Goal: Task Accomplishment & Management: Complete application form

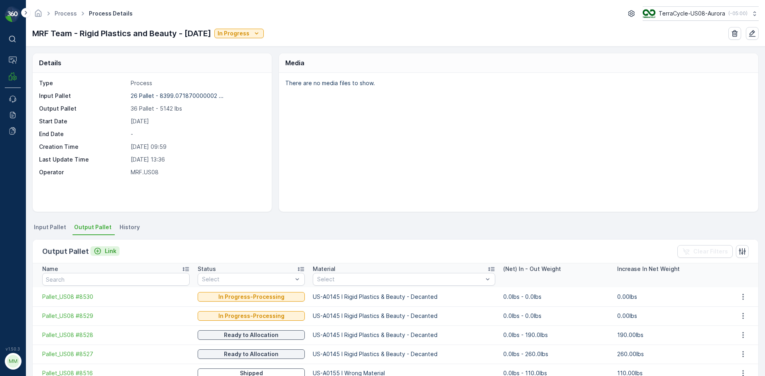
click at [110, 248] on p "Link" at bounding box center [111, 251] width 12 height 8
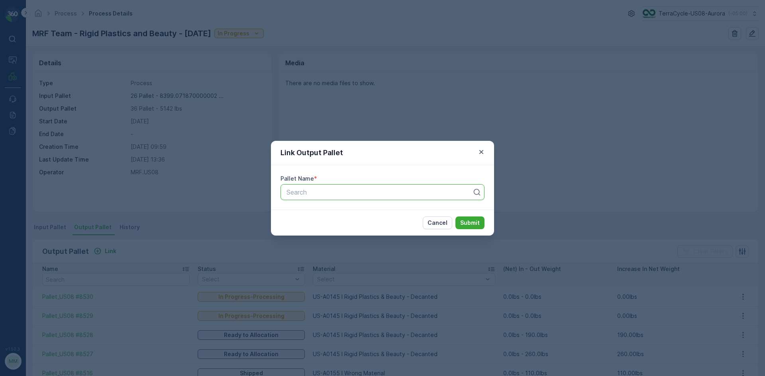
click at [362, 194] on div at bounding box center [379, 192] width 187 height 7
type input "8531"
click at [455, 217] on button "Submit" at bounding box center [469, 223] width 29 height 13
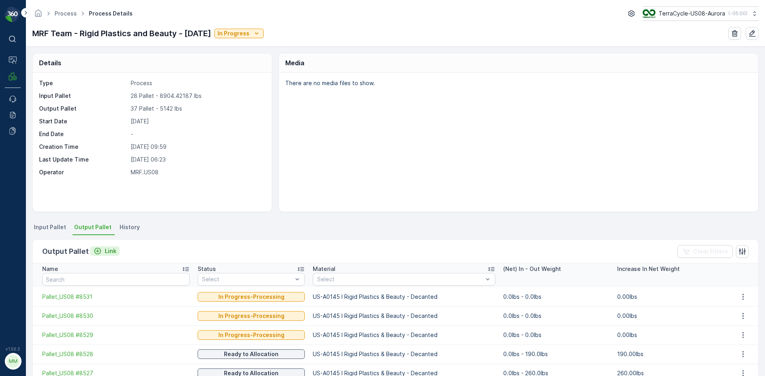
click at [113, 254] on p "Link" at bounding box center [111, 251] width 12 height 8
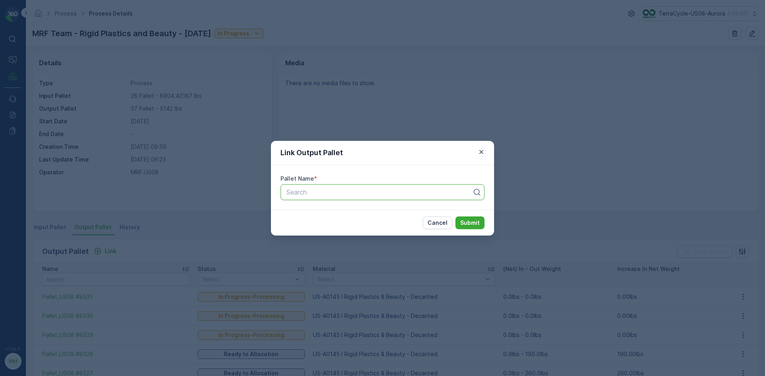
click at [334, 189] on div at bounding box center [379, 192] width 187 height 7
type input "8537"
click at [455, 217] on button "Submit" at bounding box center [469, 223] width 29 height 13
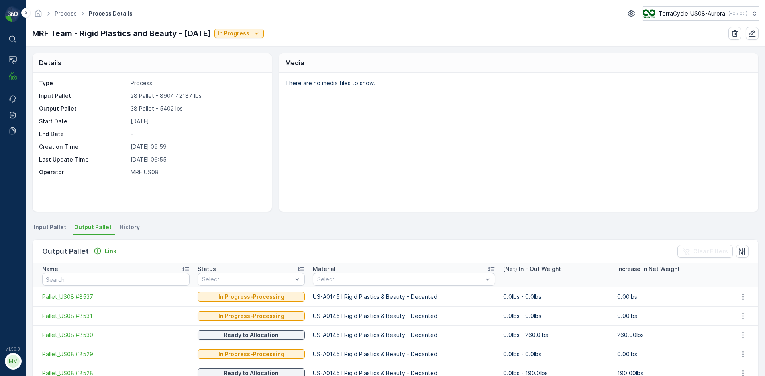
drag, startPoint x: 335, startPoint y: 190, endPoint x: 302, endPoint y: 166, distance: 39.9
click at [301, 166] on div "There are no media files to show." at bounding box center [518, 142] width 479 height 139
click at [105, 250] on p "Link" at bounding box center [111, 251] width 12 height 8
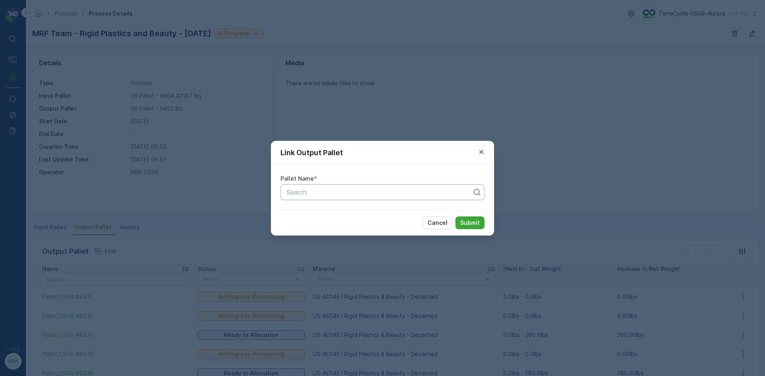
click at [304, 192] on div at bounding box center [379, 192] width 187 height 7
type input "8538"
click at [455, 217] on button "Submit" at bounding box center [469, 223] width 29 height 13
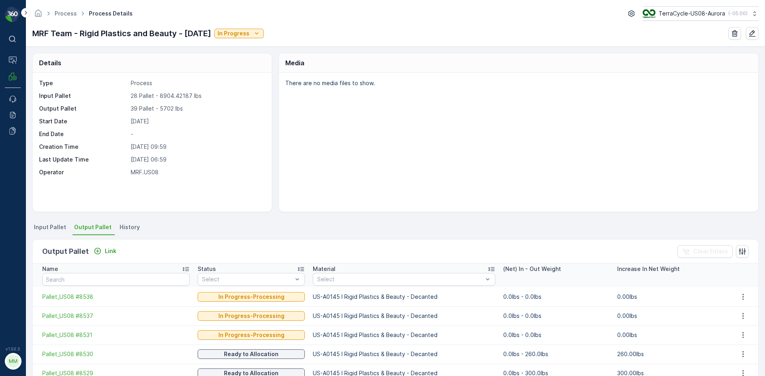
click at [59, 227] on span "Input Pallet" at bounding box center [50, 227] width 32 height 8
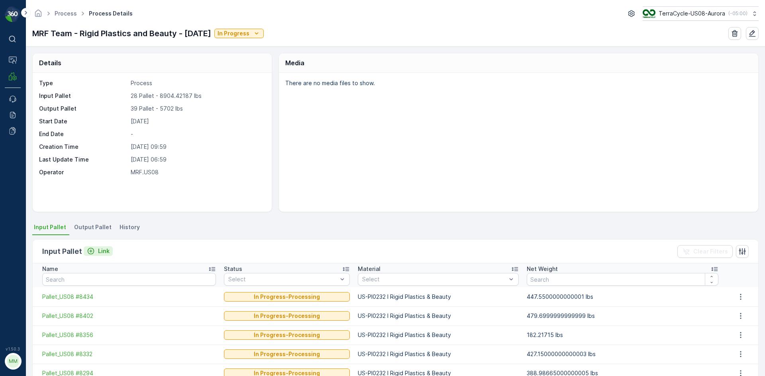
click at [102, 252] on p "Link" at bounding box center [104, 251] width 12 height 8
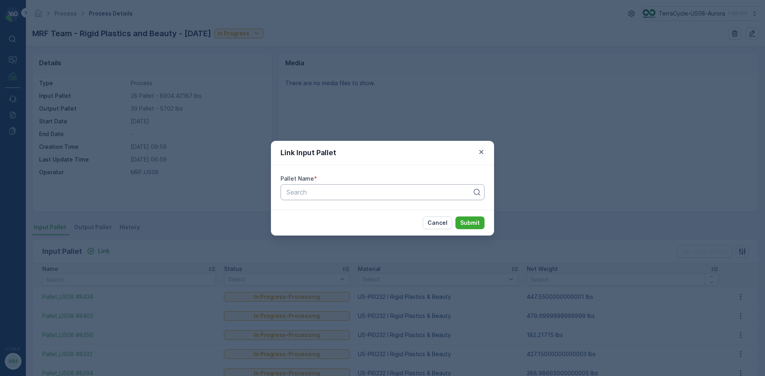
click at [343, 193] on div at bounding box center [379, 192] width 187 height 7
type input "8194"
click at [455, 217] on button "Submit" at bounding box center [469, 223] width 29 height 13
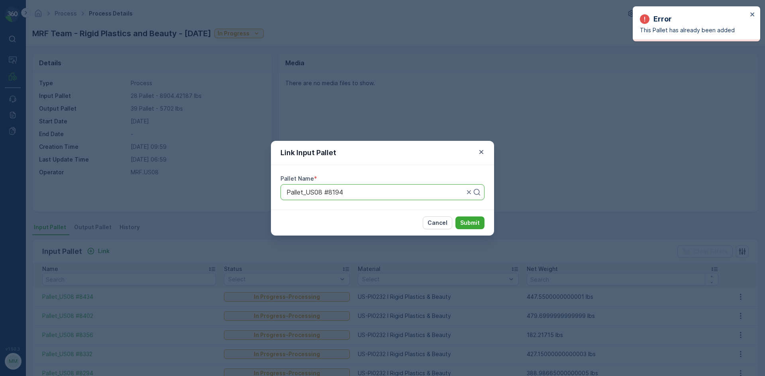
click at [616, 122] on div "Link Input Pallet Pallet Name * Pallet_US08 #8194 Cancel Submit" at bounding box center [382, 188] width 765 height 376
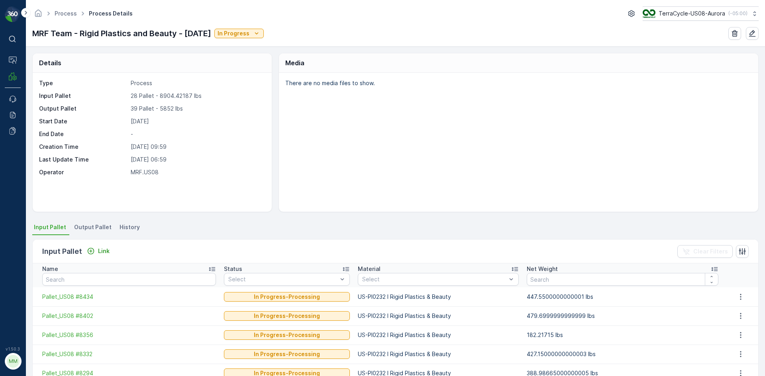
click at [487, 182] on div "There are no media files to show." at bounding box center [518, 142] width 479 height 139
click at [106, 229] on span "Output Pallet" at bounding box center [92, 227] width 37 height 8
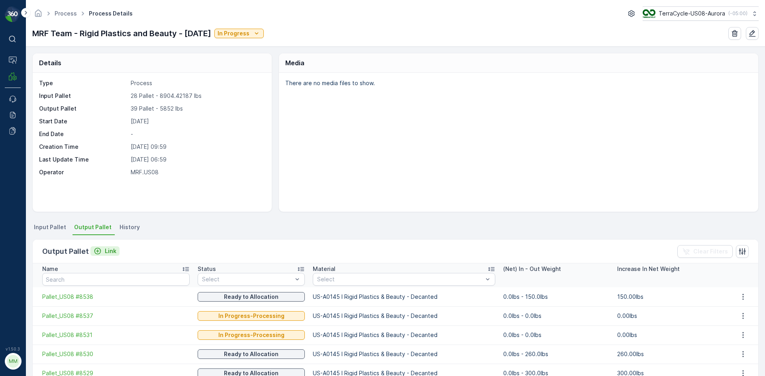
click at [116, 254] on button "Link" at bounding box center [104, 252] width 29 height 10
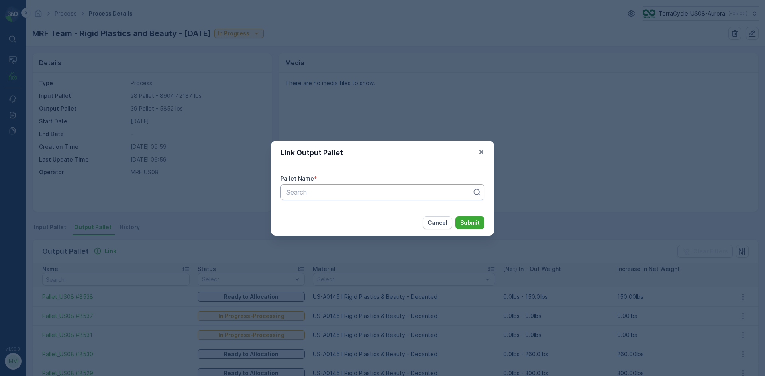
click at [342, 193] on div at bounding box center [379, 192] width 187 height 7
type input "8539"
click at [455, 217] on button "Submit" at bounding box center [469, 223] width 29 height 13
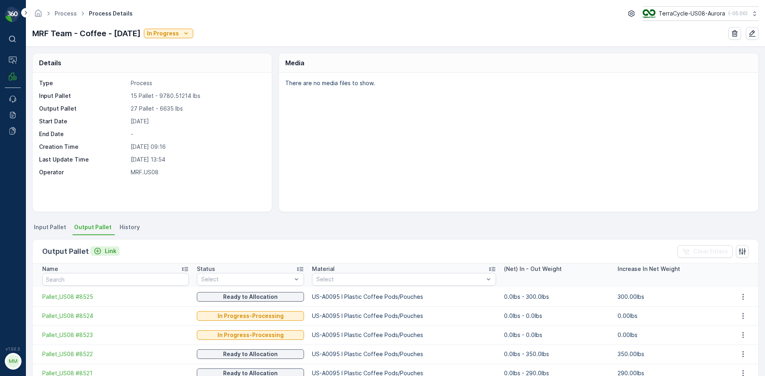
click at [107, 251] on p "Link" at bounding box center [111, 251] width 12 height 8
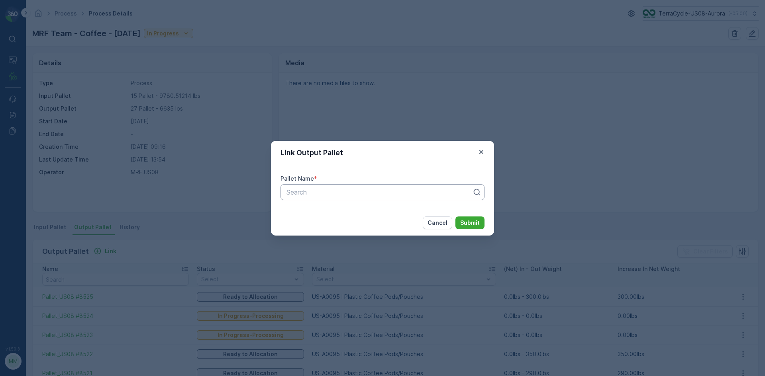
click at [290, 194] on div at bounding box center [379, 192] width 187 height 7
type input "8526"
click at [342, 225] on span "Pallet_US08 #8526" at bounding box center [313, 225] width 57 height 7
click at [466, 221] on p "Submit" at bounding box center [470, 223] width 20 height 8
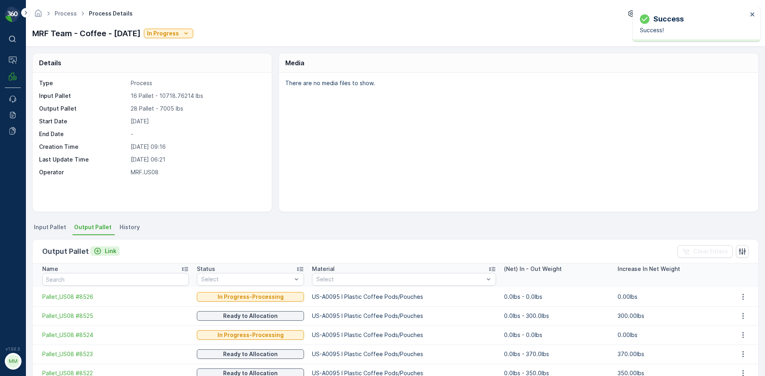
click at [112, 252] on p "Link" at bounding box center [111, 251] width 12 height 8
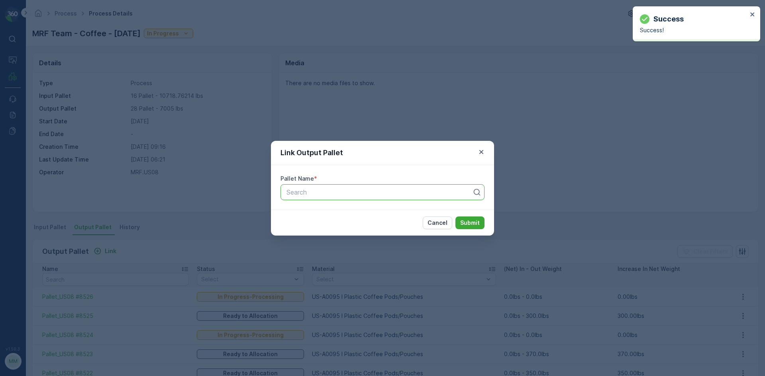
click at [401, 196] on div at bounding box center [379, 192] width 187 height 7
type input "8543"
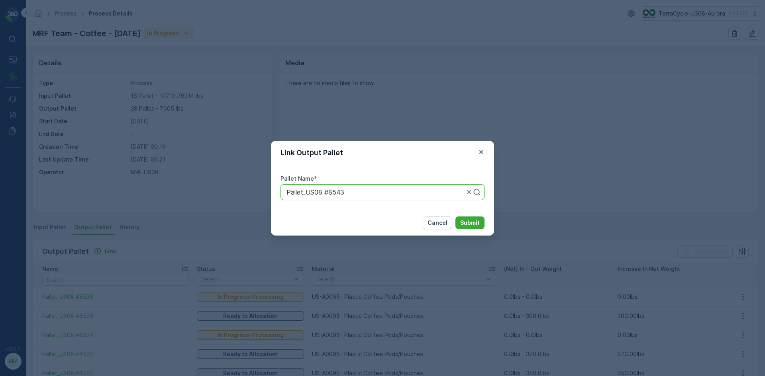
click at [455, 217] on button "Submit" at bounding box center [469, 223] width 29 height 13
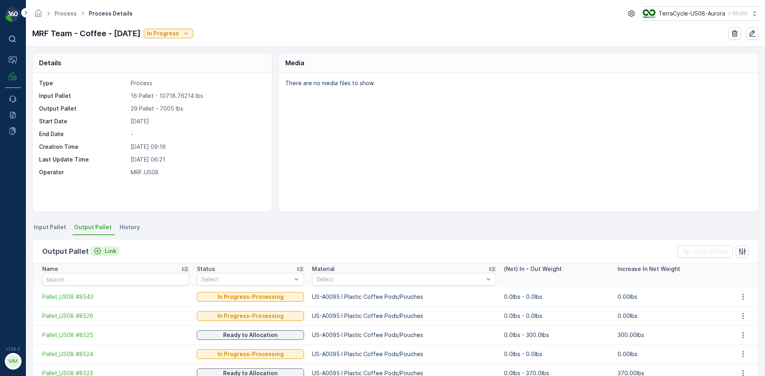
click at [107, 250] on p "Link" at bounding box center [111, 251] width 12 height 8
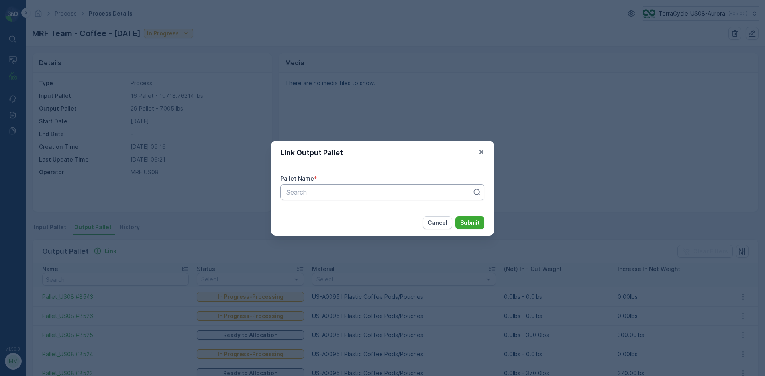
click at [324, 195] on div at bounding box center [379, 192] width 187 height 7
type input "8544"
click at [455, 217] on button "Submit" at bounding box center [469, 223] width 29 height 13
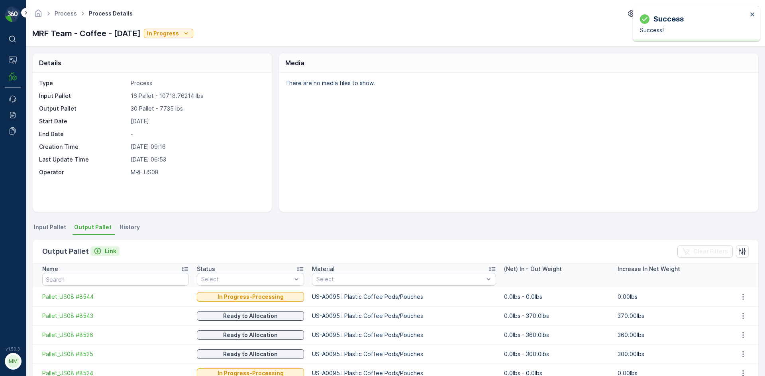
click at [102, 247] on button "Link" at bounding box center [104, 252] width 29 height 10
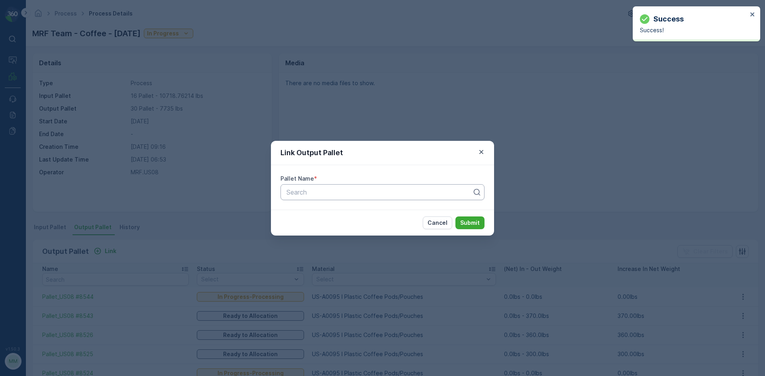
click at [372, 197] on div "Search" at bounding box center [382, 192] width 204 height 16
type input "8558"
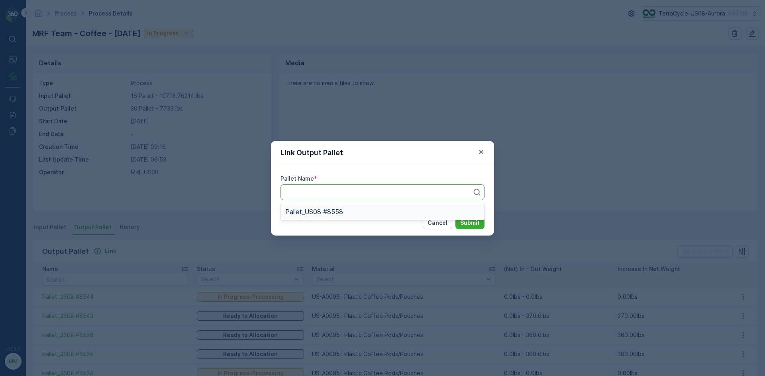
click at [455, 217] on button "Submit" at bounding box center [469, 223] width 29 height 13
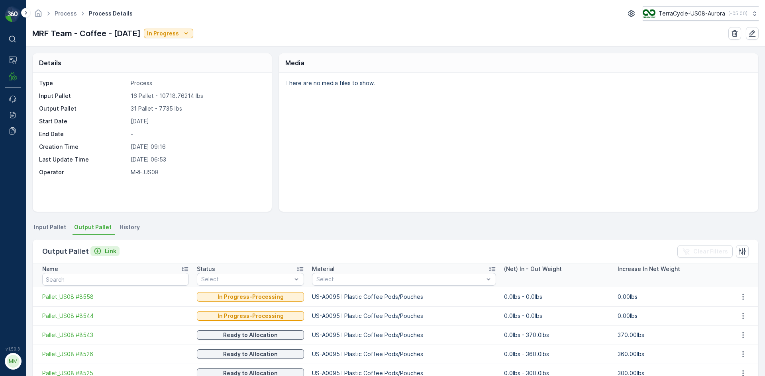
click at [110, 253] on p "Link" at bounding box center [111, 251] width 12 height 8
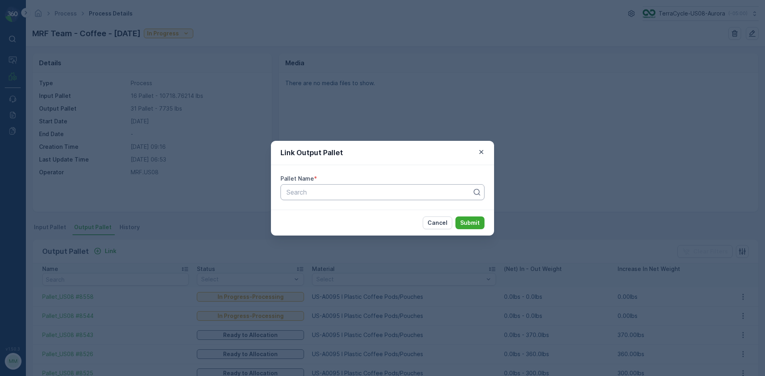
click at [426, 193] on div at bounding box center [379, 192] width 187 height 7
type input "8561"
click at [455, 217] on button "Submit" at bounding box center [469, 223] width 29 height 13
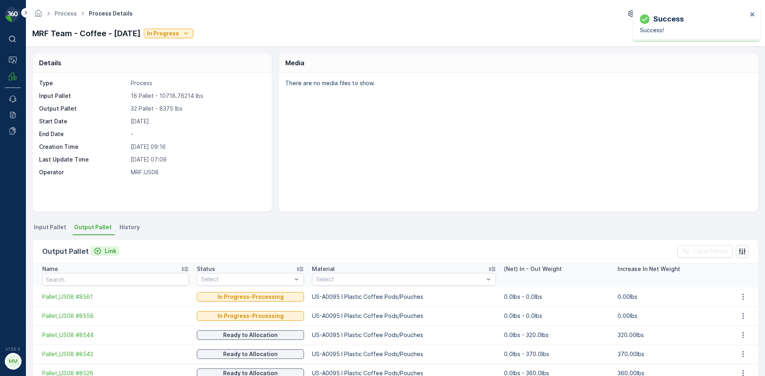
click at [110, 252] on p "Link" at bounding box center [111, 251] width 12 height 8
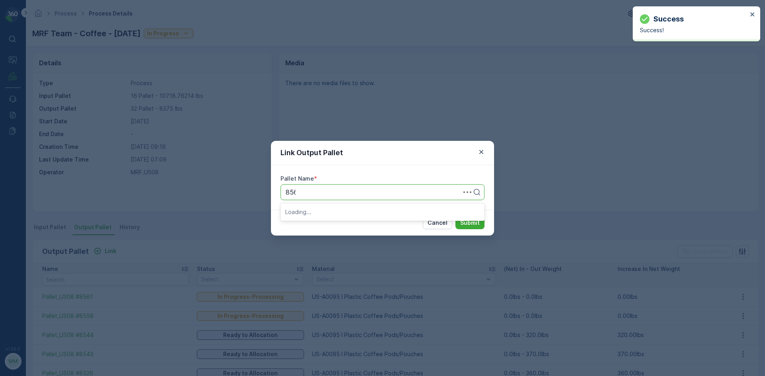
type input "8560"
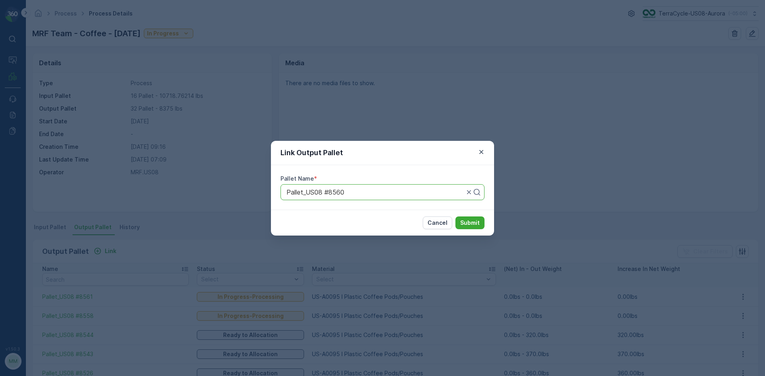
click at [455, 217] on button "Submit" at bounding box center [469, 223] width 29 height 13
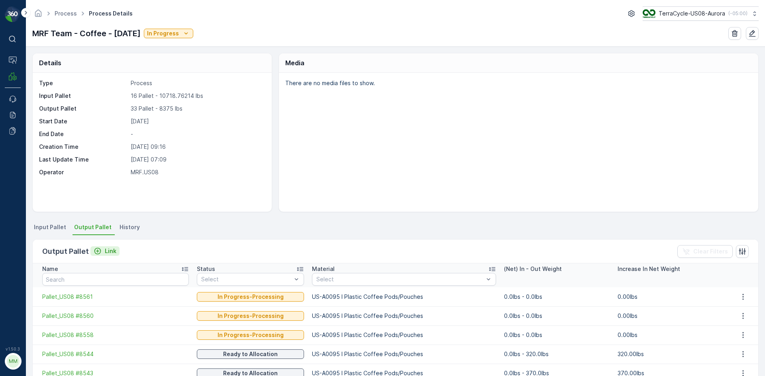
click at [112, 249] on p "Link" at bounding box center [111, 251] width 12 height 8
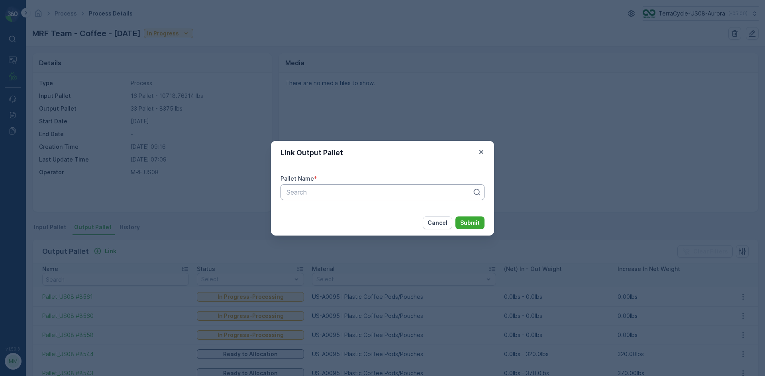
click at [416, 192] on div at bounding box center [379, 192] width 187 height 7
type input "8559"
click at [455, 217] on button "Submit" at bounding box center [469, 223] width 29 height 13
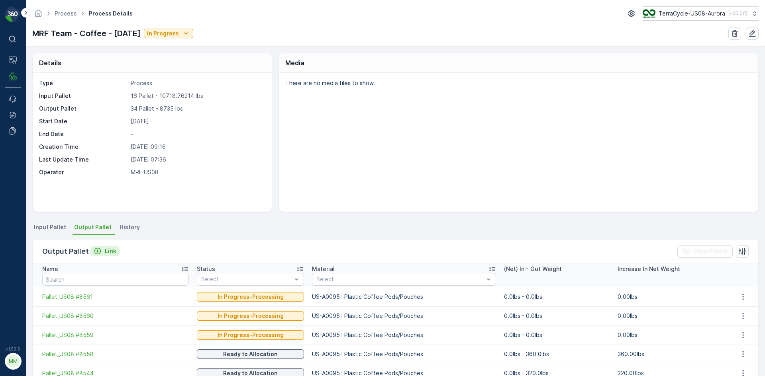
click at [107, 250] on p "Link" at bounding box center [111, 251] width 12 height 8
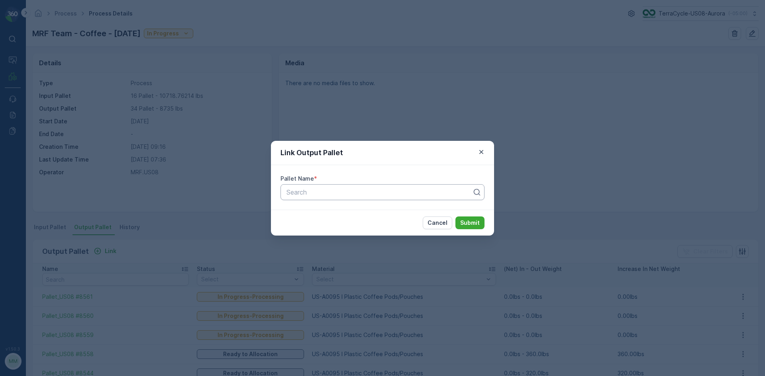
click at [309, 194] on div at bounding box center [379, 192] width 187 height 7
type input "8565"
click at [455, 217] on button "Submit" at bounding box center [469, 223] width 29 height 13
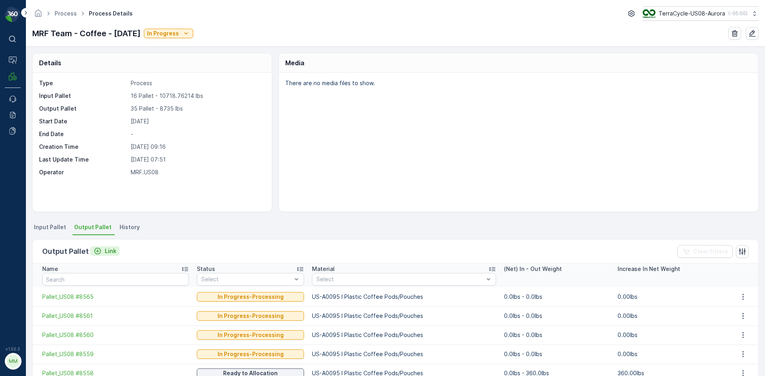
click at [102, 249] on div "Link" at bounding box center [105, 251] width 23 height 8
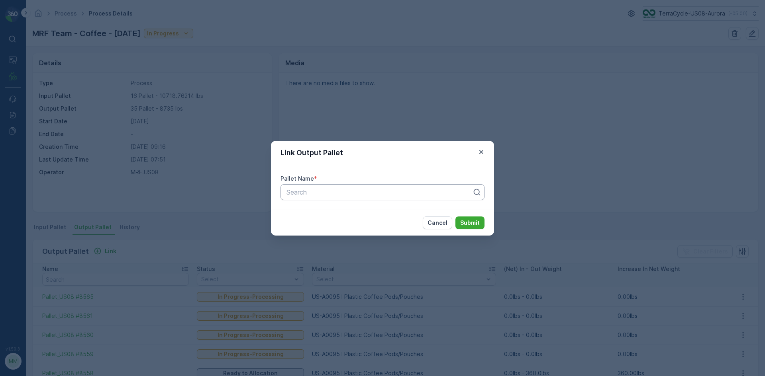
click at [304, 189] on div at bounding box center [379, 192] width 187 height 7
type input "8566"
click at [455, 217] on button "Submit" at bounding box center [469, 223] width 29 height 13
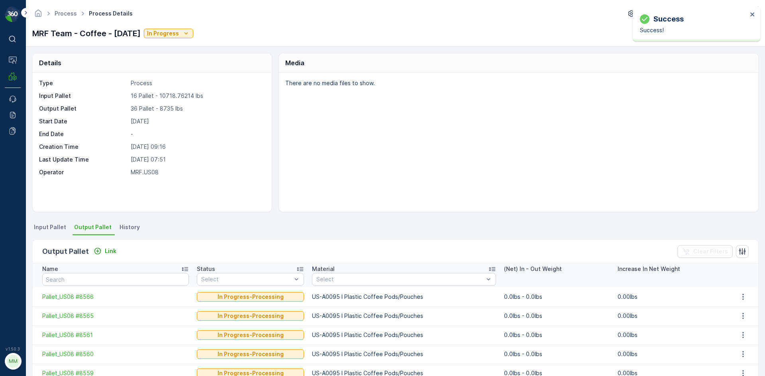
click at [107, 246] on div "Output Pallet Link" at bounding box center [80, 251] width 77 height 11
click at [109, 248] on p "Link" at bounding box center [111, 251] width 12 height 8
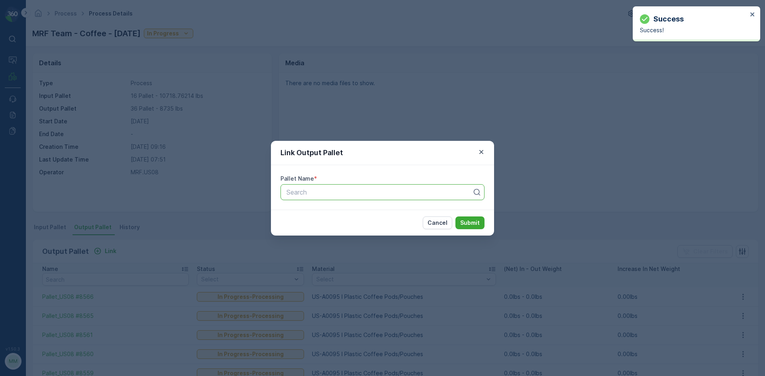
click at [322, 195] on div at bounding box center [379, 192] width 187 height 7
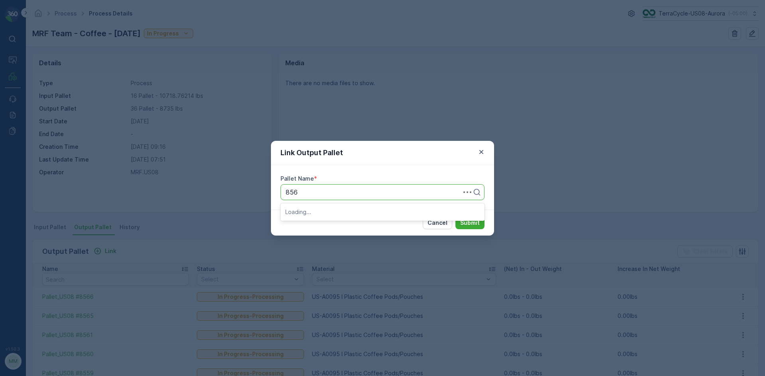
type input "8567"
click at [455, 217] on button "Submit" at bounding box center [469, 223] width 29 height 13
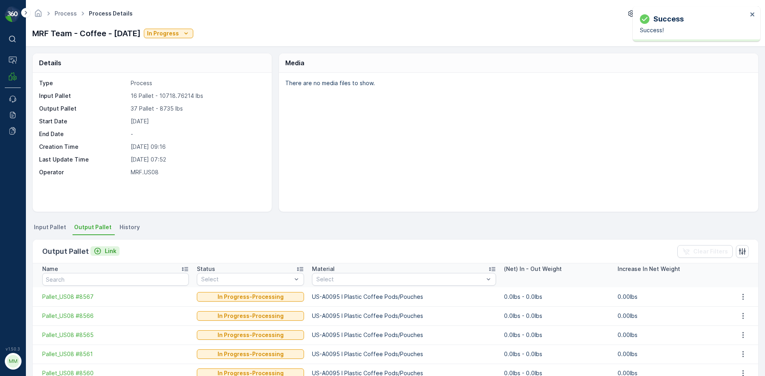
click at [114, 253] on p "Link" at bounding box center [111, 251] width 12 height 8
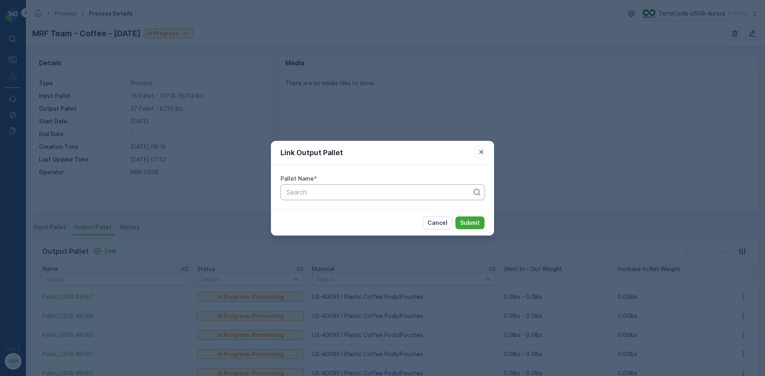
drag, startPoint x: 314, startPoint y: 194, endPoint x: 308, endPoint y: 193, distance: 5.6
click at [313, 194] on div at bounding box center [379, 192] width 187 height 7
type input "8568"
click at [455, 217] on button "Submit" at bounding box center [469, 223] width 29 height 13
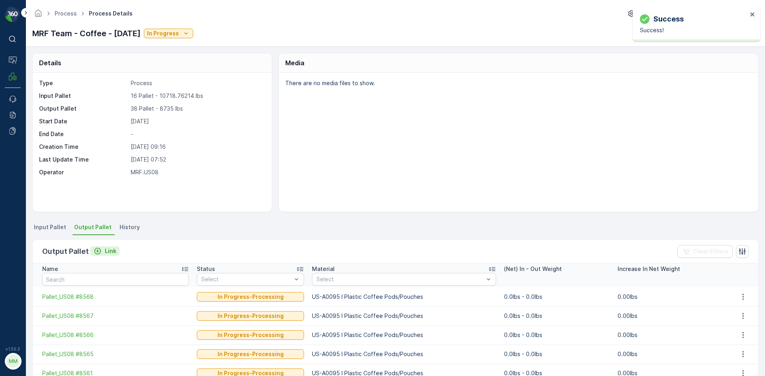
click at [115, 250] on button "Link" at bounding box center [104, 252] width 29 height 10
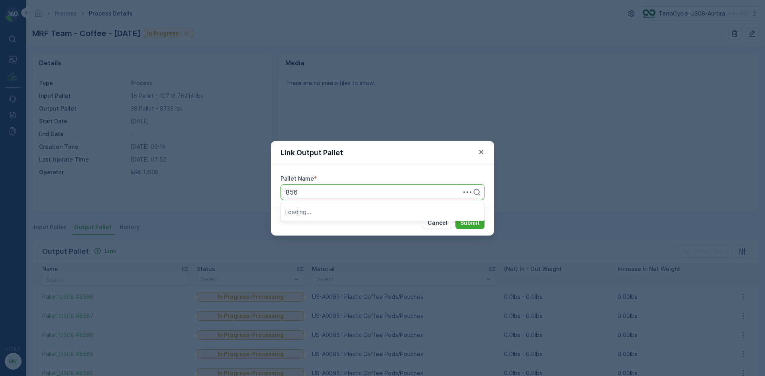
type input "8569"
click at [455, 217] on button "Submit" at bounding box center [469, 223] width 29 height 13
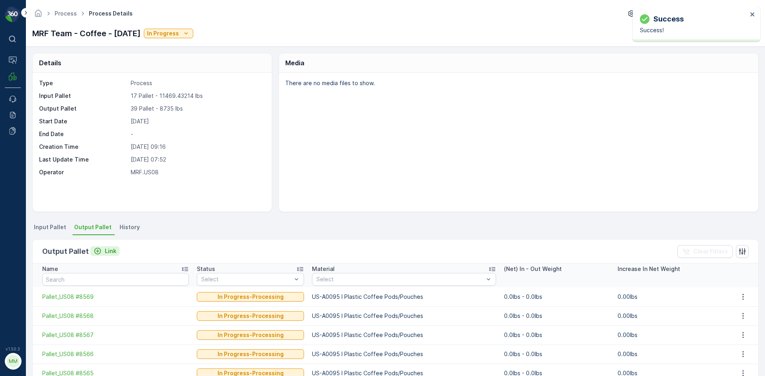
click at [112, 252] on p "Link" at bounding box center [111, 251] width 12 height 8
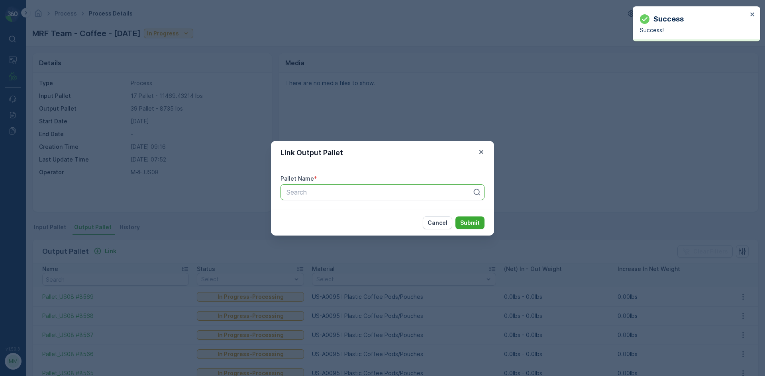
click at [389, 194] on div at bounding box center [379, 192] width 187 height 7
type input "8570"
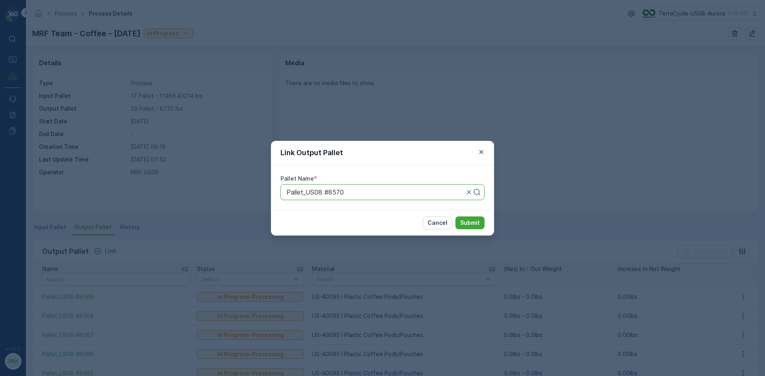
click at [455, 217] on button "Submit" at bounding box center [469, 223] width 29 height 13
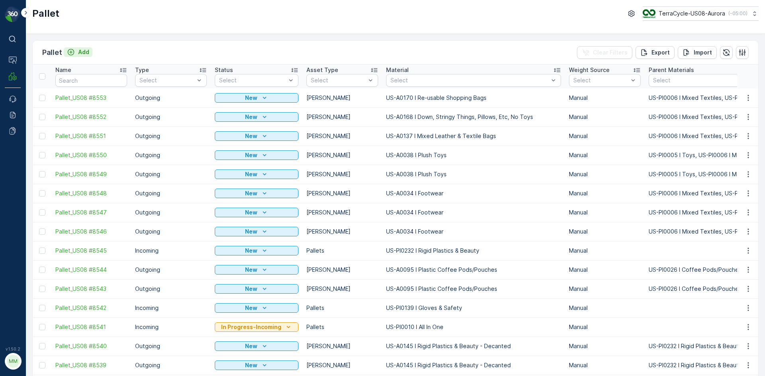
click at [92, 51] on button "Add" at bounding box center [78, 52] width 29 height 10
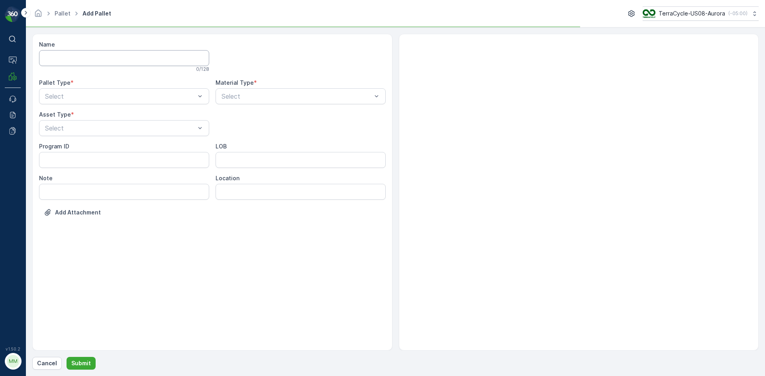
click at [89, 52] on input "Name" at bounding box center [124, 58] width 170 height 16
click at [82, 129] on div "Outgoing" at bounding box center [124, 129] width 160 height 7
click at [71, 147] on div "[PERSON_NAME]" at bounding box center [124, 147] width 160 height 7
type input "8544"
click at [274, 99] on div at bounding box center [297, 96] width 152 height 7
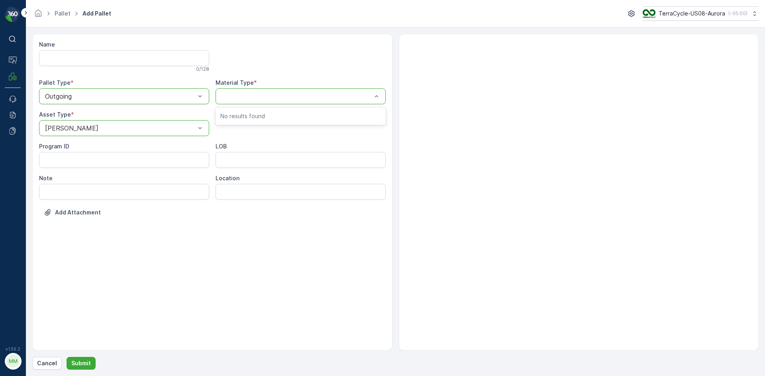
click at [274, 99] on div at bounding box center [297, 96] width 152 height 7
type input "0095"
click at [255, 115] on span "US-A0095 I Plastic Coffee Pods/Pouches" at bounding box center [283, 115] width 126 height 7
click at [74, 364] on p "Submit" at bounding box center [81, 364] width 20 height 8
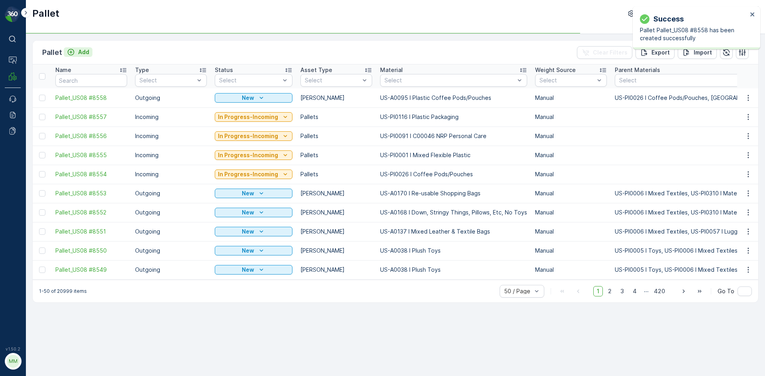
click at [81, 55] on p "Add" at bounding box center [83, 52] width 11 height 8
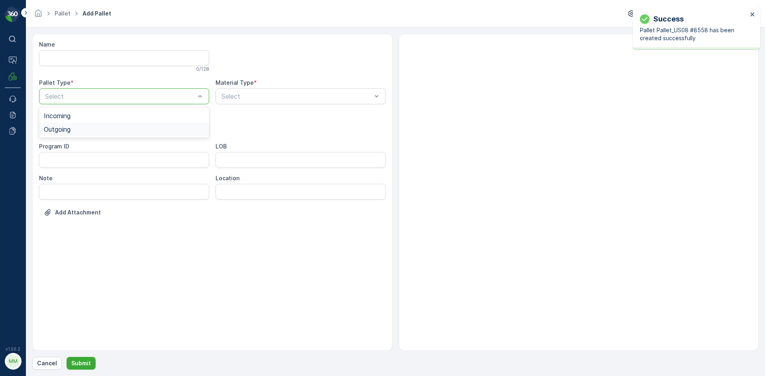
click at [111, 127] on div "Outgoing" at bounding box center [124, 129] width 160 height 7
click at [91, 147] on div "[PERSON_NAME]" at bounding box center [124, 147] width 160 height 7
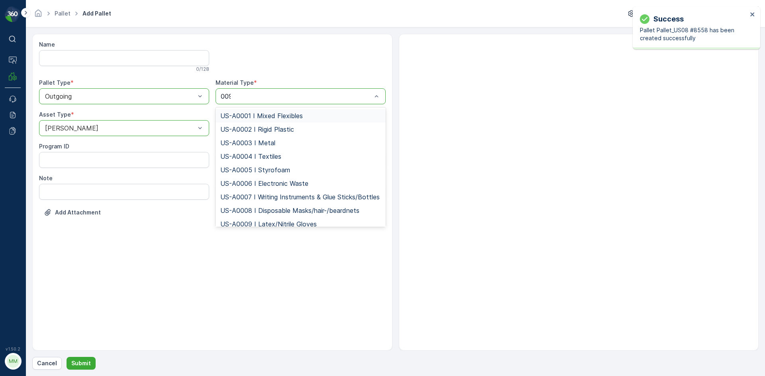
type input "0095"
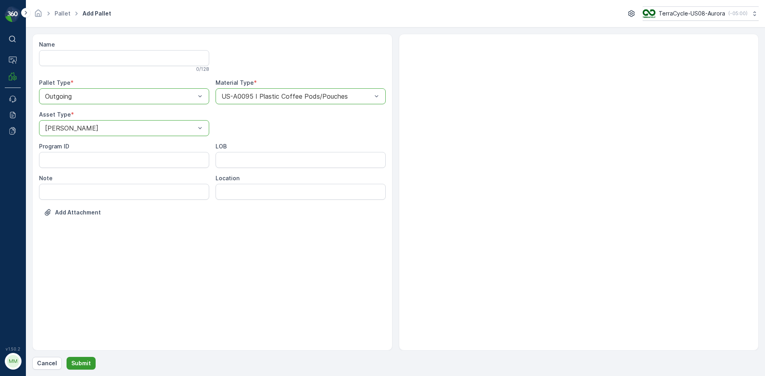
click at [75, 360] on p "Submit" at bounding box center [81, 364] width 20 height 8
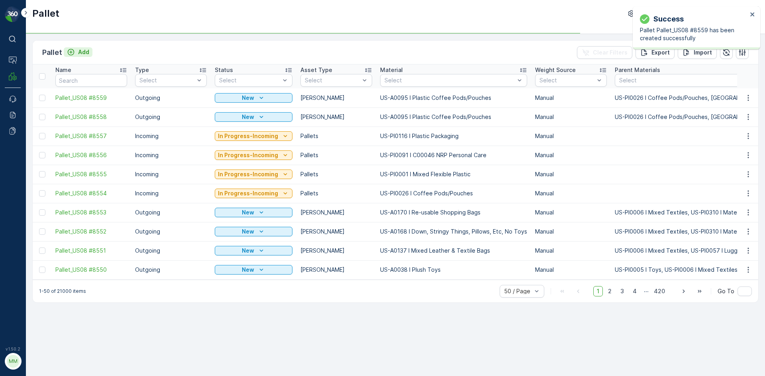
click at [87, 54] on p "Add" at bounding box center [83, 52] width 11 height 8
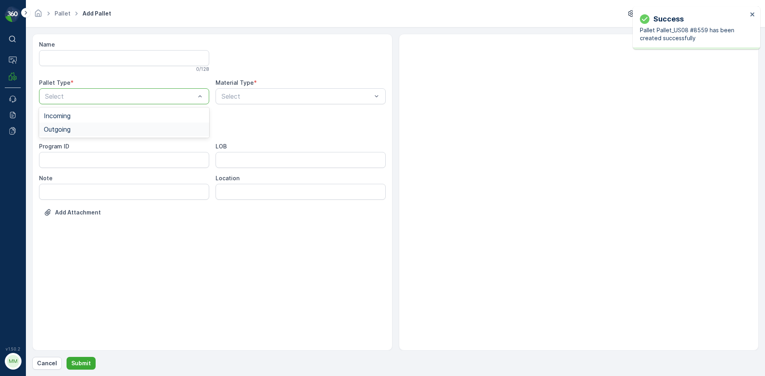
click at [100, 128] on div "Outgoing" at bounding box center [124, 129] width 160 height 7
click at [84, 148] on div "[PERSON_NAME]" at bounding box center [124, 147] width 160 height 7
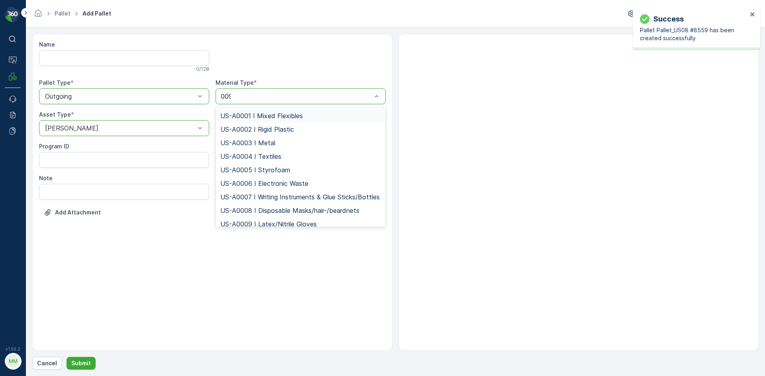
type input "0095"
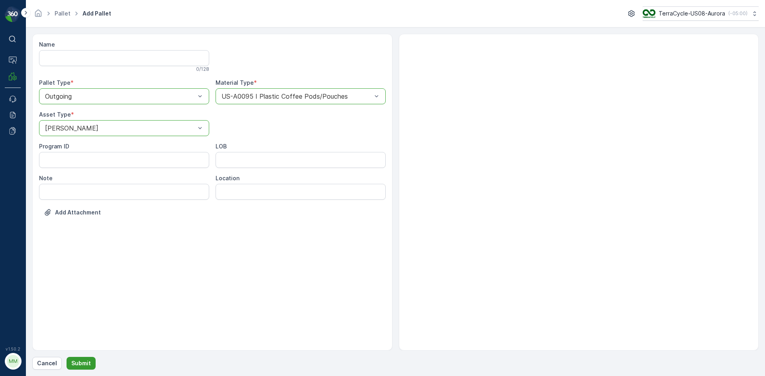
click at [83, 367] on p "Submit" at bounding box center [81, 364] width 20 height 8
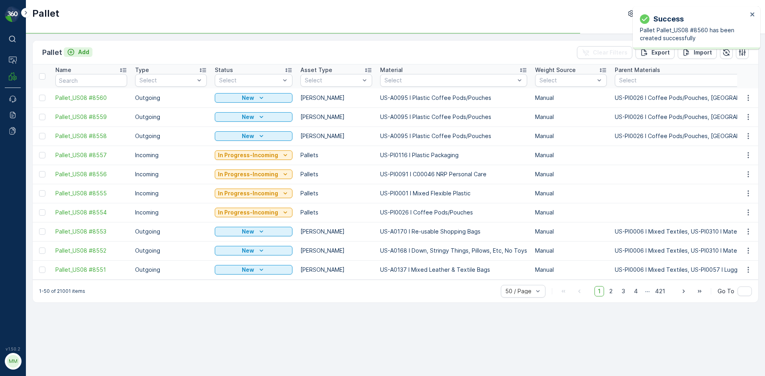
click at [85, 54] on p "Add" at bounding box center [83, 52] width 11 height 8
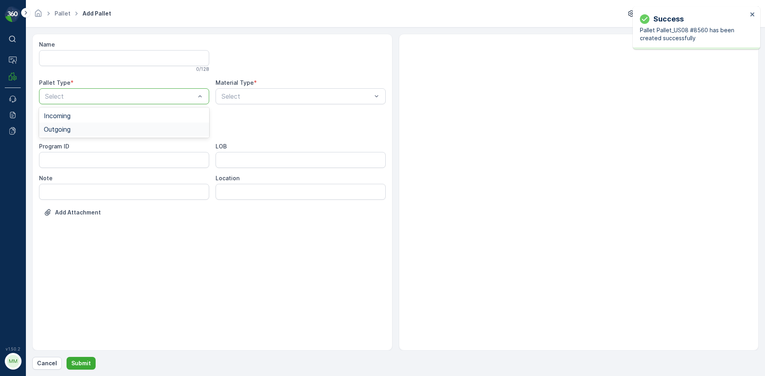
click at [97, 130] on div "Outgoing" at bounding box center [124, 129] width 160 height 7
click at [78, 149] on div "[PERSON_NAME]" at bounding box center [124, 147] width 160 height 7
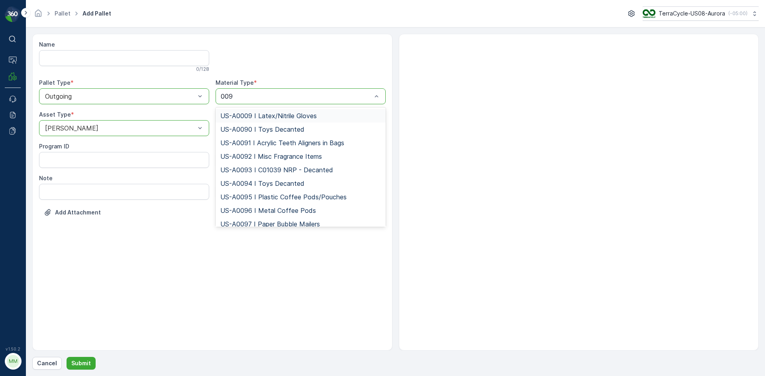
type input "0095"
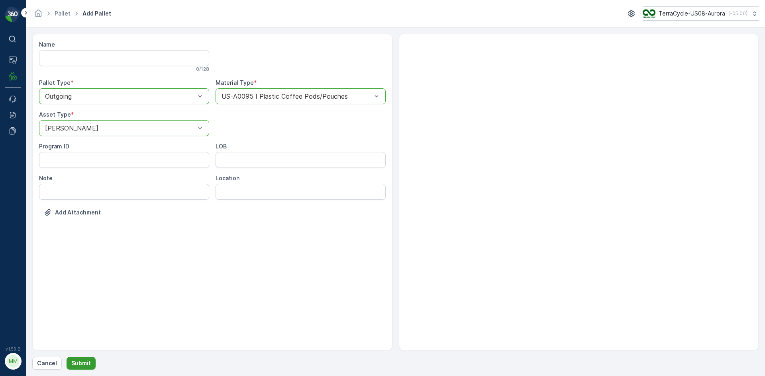
click at [83, 364] on p "Submit" at bounding box center [81, 364] width 20 height 8
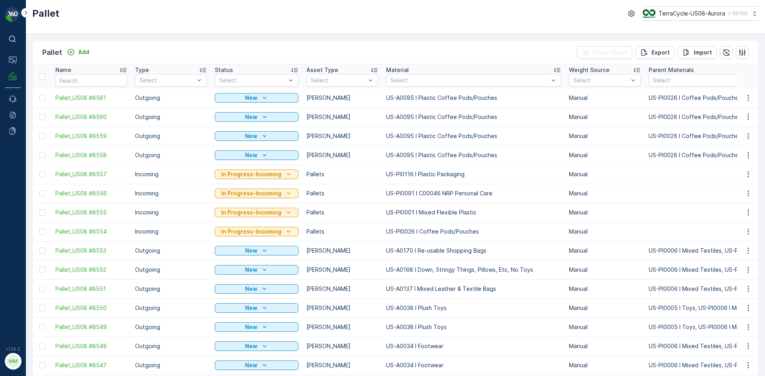
drag, startPoint x: 43, startPoint y: 156, endPoint x: 41, endPoint y: 160, distance: 4.1
click at [41, 159] on td at bounding box center [42, 155] width 19 height 19
click at [41, 156] on div at bounding box center [42, 155] width 6 height 6
click at [39, 152] on input "checkbox" at bounding box center [39, 152] width 0 height 0
click at [43, 137] on div at bounding box center [42, 136] width 6 height 6
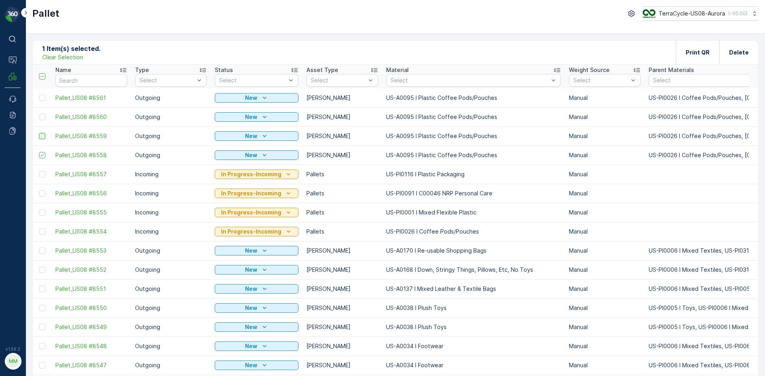
click at [39, 133] on input "checkbox" at bounding box center [39, 133] width 0 height 0
click at [44, 118] on div at bounding box center [42, 117] width 6 height 6
click at [39, 114] on input "checkbox" at bounding box center [39, 114] width 0 height 0
click at [43, 98] on div at bounding box center [42, 98] width 6 height 6
click at [39, 95] on input "checkbox" at bounding box center [39, 95] width 0 height 0
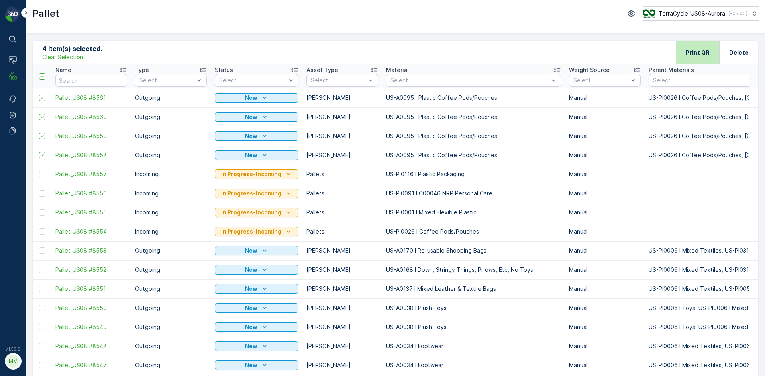
click at [707, 53] on p "Print QR" at bounding box center [697, 53] width 24 height 8
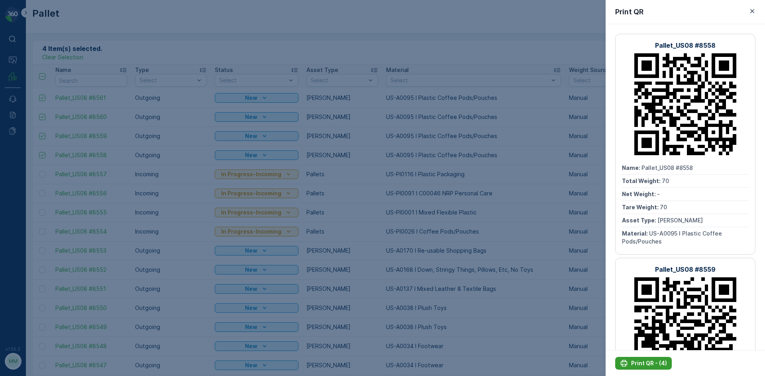
click at [640, 364] on p "Print QR - (4)" at bounding box center [649, 364] width 36 height 8
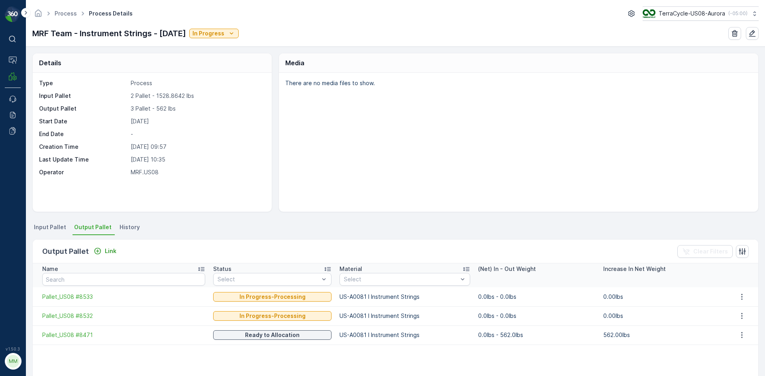
click at [55, 231] on span "Input Pallet" at bounding box center [50, 227] width 32 height 8
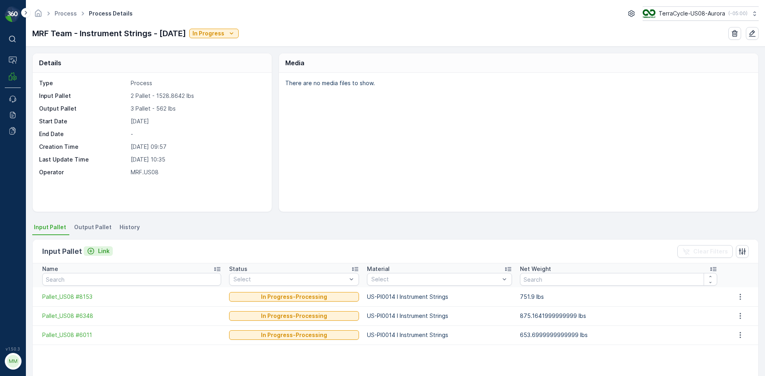
click at [109, 254] on button "Link" at bounding box center [98, 252] width 29 height 10
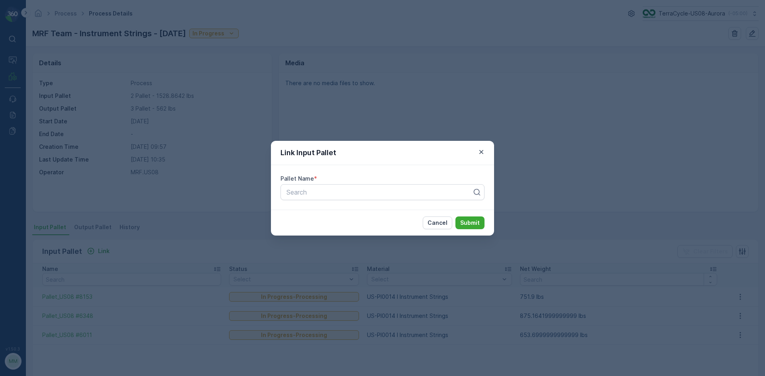
click at [166, 254] on div "Link Input Pallet Pallet Name * Search Cancel Submit" at bounding box center [382, 188] width 765 height 376
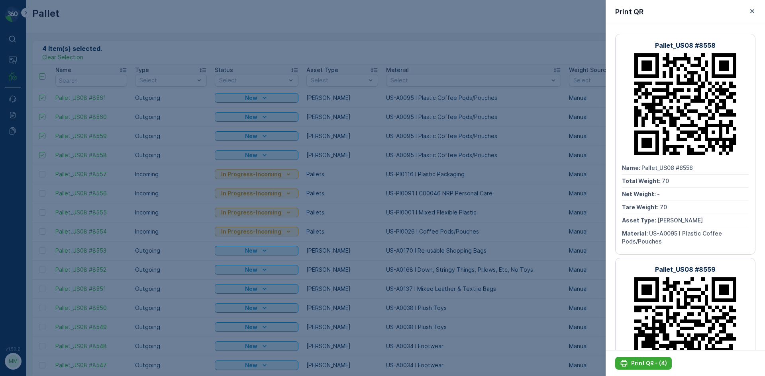
click at [467, 46] on div at bounding box center [382, 188] width 765 height 376
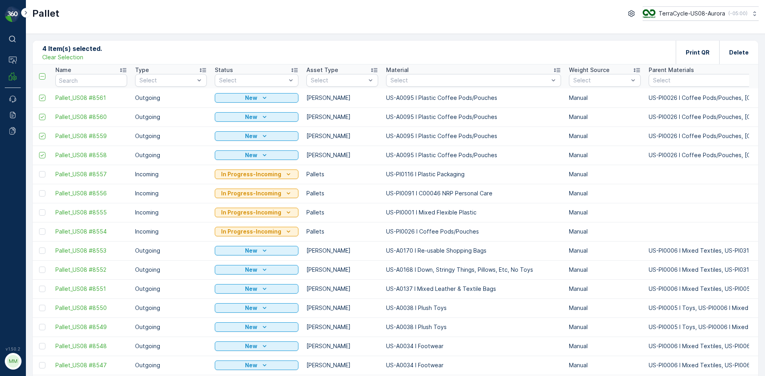
click at [79, 59] on p "Clear Selection" at bounding box center [62, 57] width 41 height 8
click at [85, 52] on p "Add" at bounding box center [83, 52] width 11 height 8
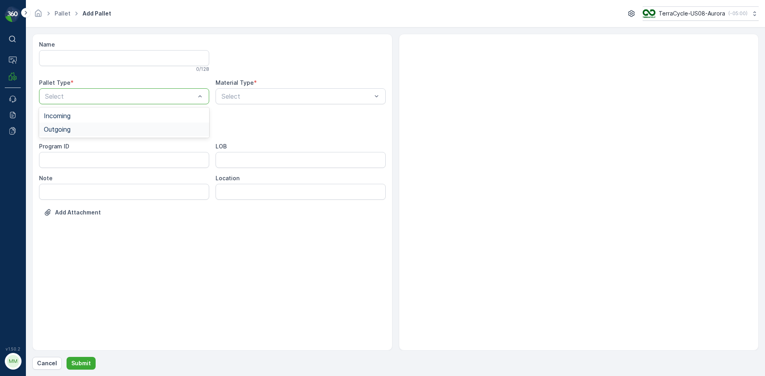
click at [97, 136] on div "Outgoing" at bounding box center [124, 130] width 170 height 14
click at [96, 153] on div "[PERSON_NAME]" at bounding box center [124, 148] width 170 height 14
type input "8539"
click at [274, 98] on div at bounding box center [297, 96] width 152 height 7
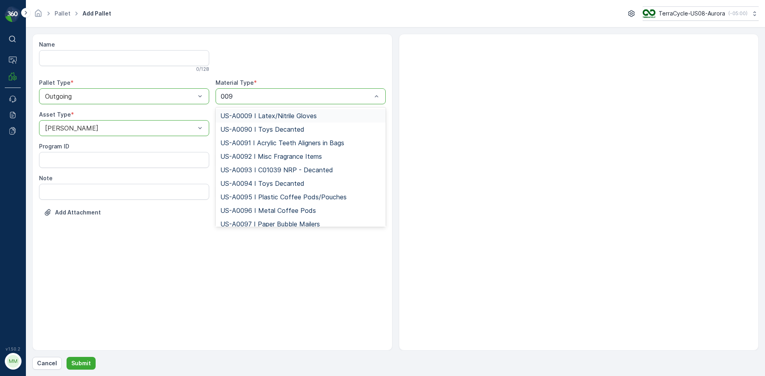
type input "0095"
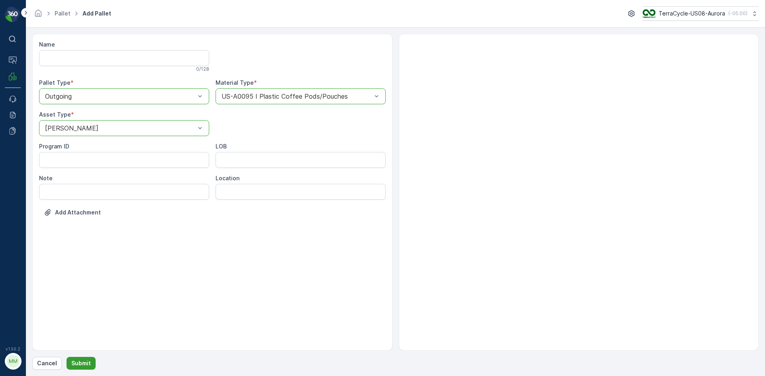
click at [76, 363] on p "Submit" at bounding box center [81, 364] width 20 height 8
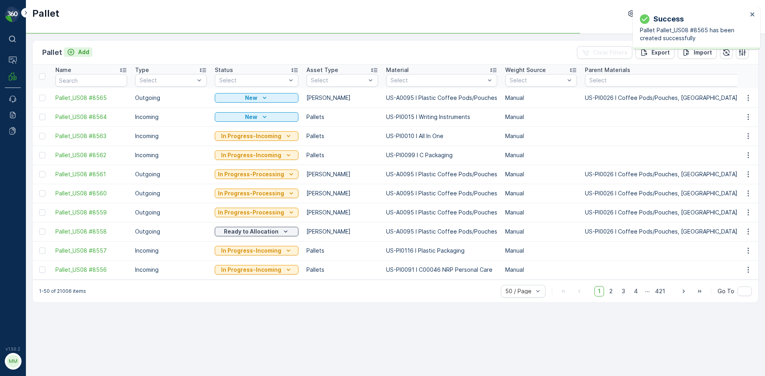
click at [85, 51] on p "Add" at bounding box center [83, 52] width 11 height 8
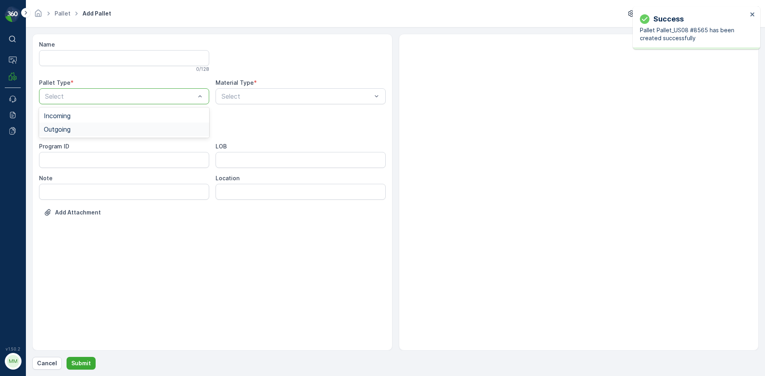
click at [96, 131] on div "Outgoing" at bounding box center [124, 129] width 160 height 7
click at [89, 147] on div "[PERSON_NAME]" at bounding box center [124, 147] width 160 height 7
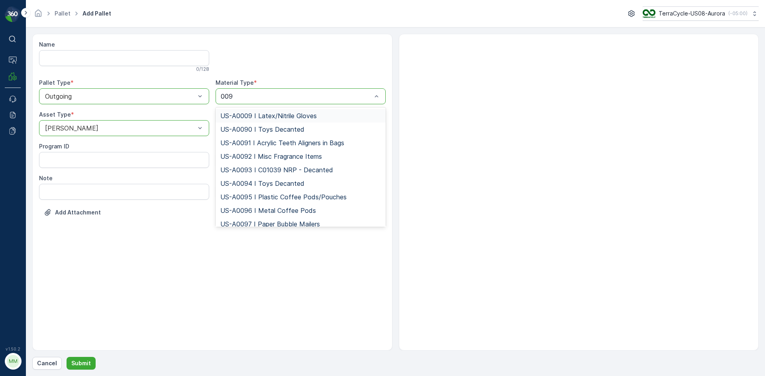
type input "0095"
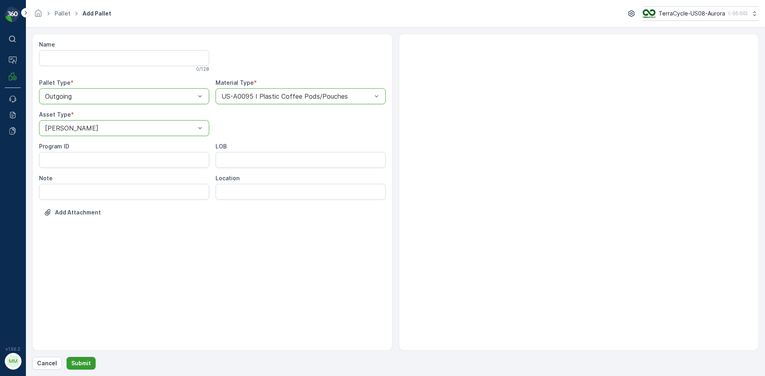
click at [79, 359] on button "Submit" at bounding box center [81, 363] width 29 height 13
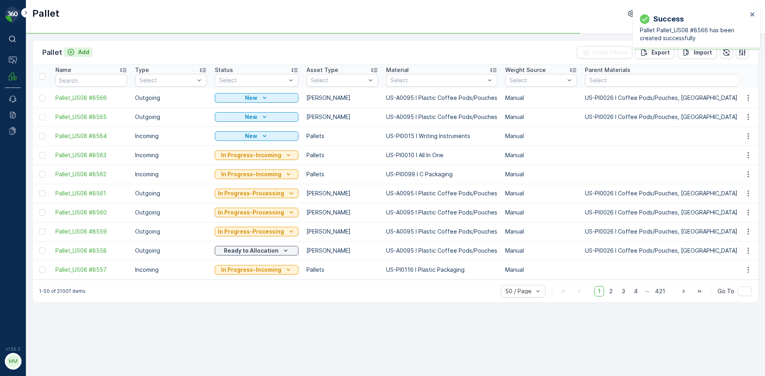
click at [80, 53] on p "Add" at bounding box center [83, 52] width 11 height 8
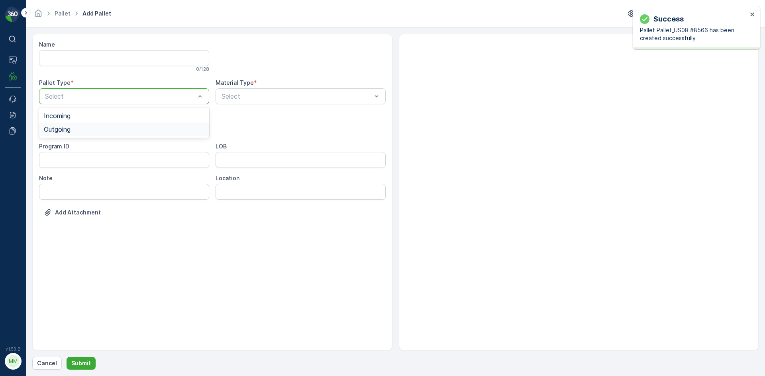
click at [106, 125] on div "Outgoing" at bounding box center [124, 130] width 170 height 14
click at [97, 148] on div "[PERSON_NAME]" at bounding box center [124, 147] width 160 height 7
click at [263, 103] on div "Select" at bounding box center [300, 96] width 170 height 16
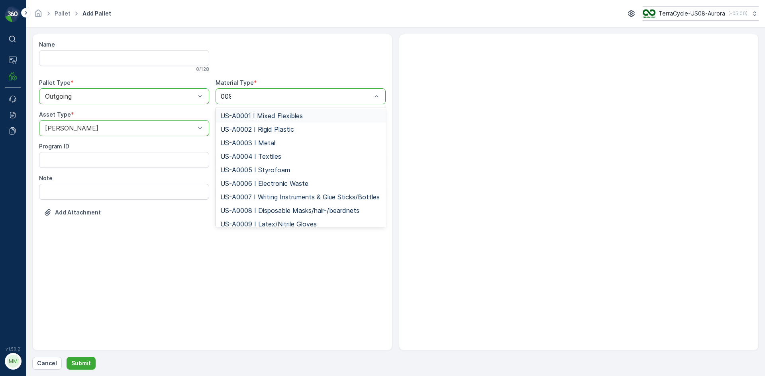
type input "0095"
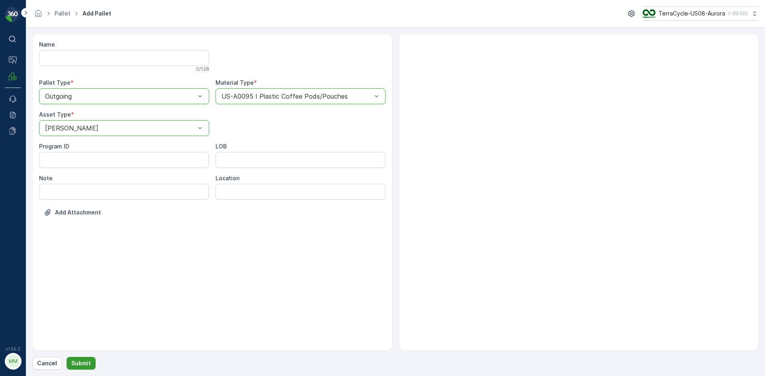
click at [82, 367] on p "Submit" at bounding box center [81, 364] width 20 height 8
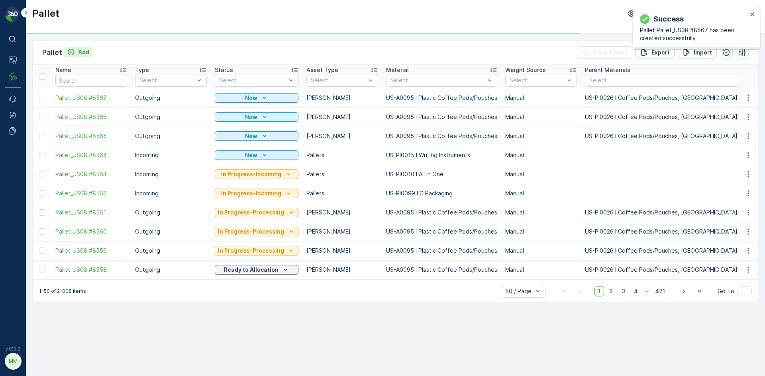
click at [84, 53] on p "Add" at bounding box center [83, 52] width 11 height 8
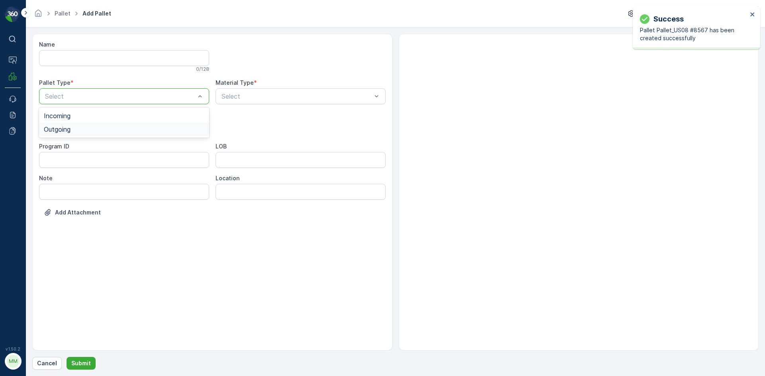
click at [119, 133] on div "Outgoing" at bounding box center [124, 130] width 170 height 14
click at [119, 133] on div "Select" at bounding box center [124, 128] width 170 height 16
drag, startPoint x: 105, startPoint y: 150, endPoint x: 221, endPoint y: 117, distance: 121.2
click at [105, 150] on div "[PERSON_NAME]" at bounding box center [124, 147] width 160 height 7
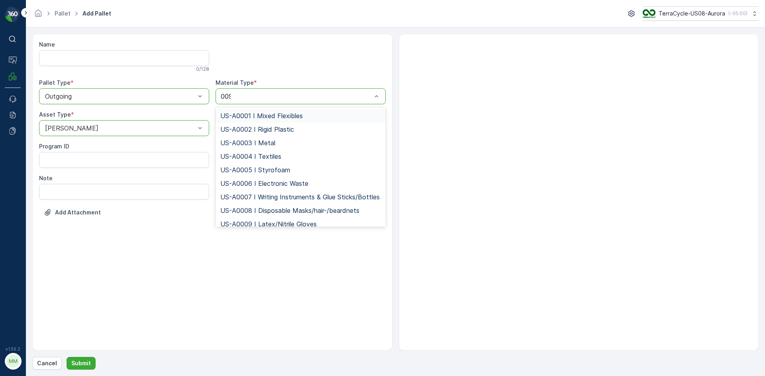
type input "0095"
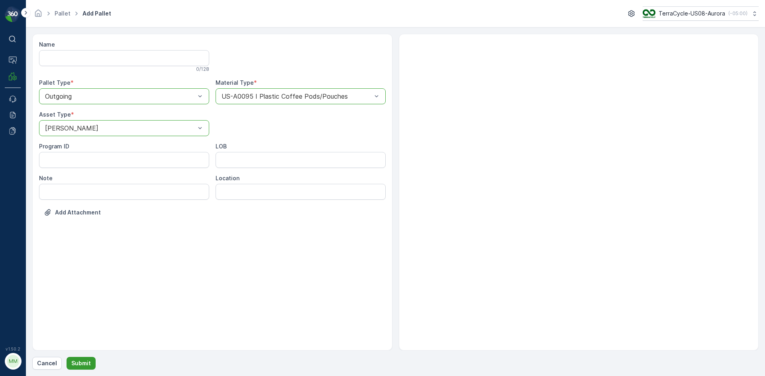
click at [86, 358] on button "Submit" at bounding box center [81, 363] width 29 height 13
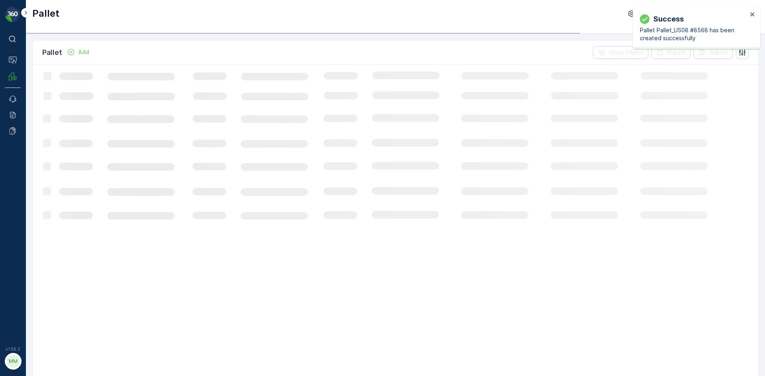
click at [88, 52] on p "Add" at bounding box center [83, 52] width 11 height 8
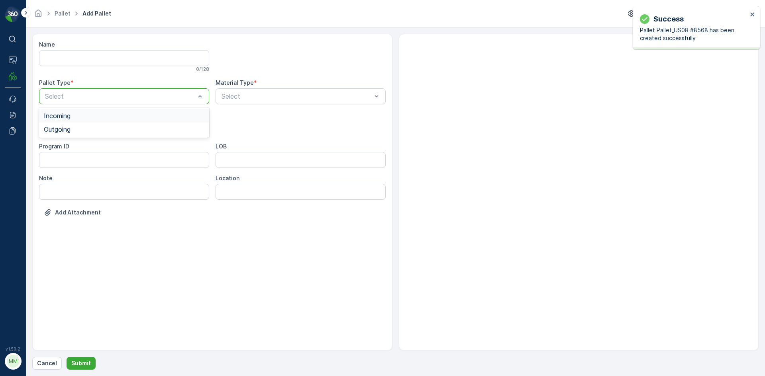
drag, startPoint x: 120, startPoint y: 97, endPoint x: 120, endPoint y: 102, distance: 5.2
click at [111, 131] on div "Outgoing" at bounding box center [124, 129] width 160 height 7
click at [97, 145] on div "[PERSON_NAME]" at bounding box center [124, 147] width 160 height 7
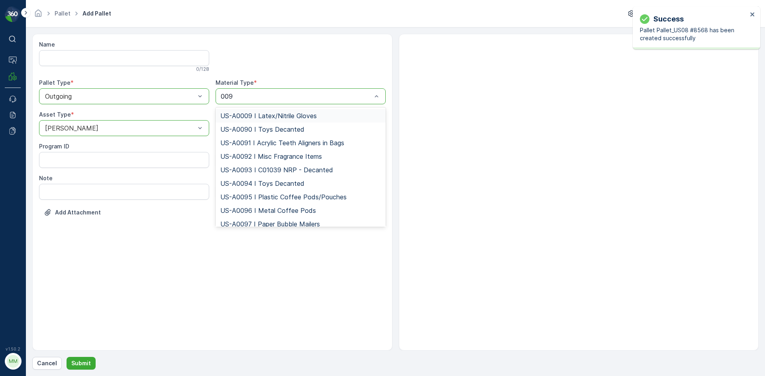
type input "0095"
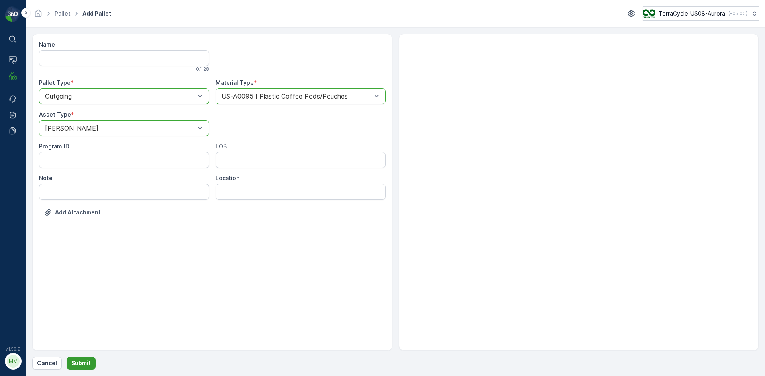
click at [86, 361] on p "Submit" at bounding box center [81, 364] width 20 height 8
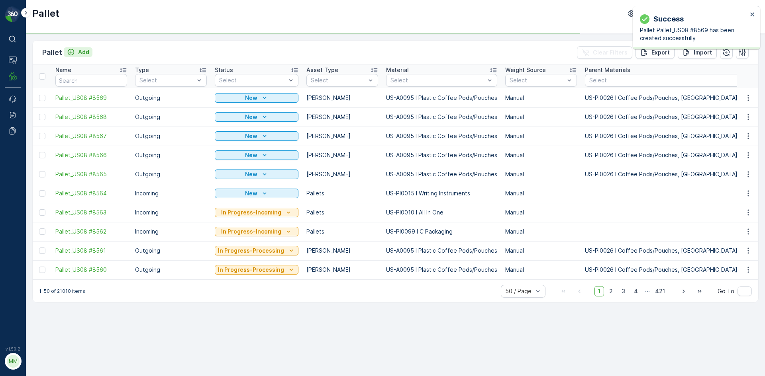
click at [82, 52] on p "Add" at bounding box center [83, 52] width 11 height 8
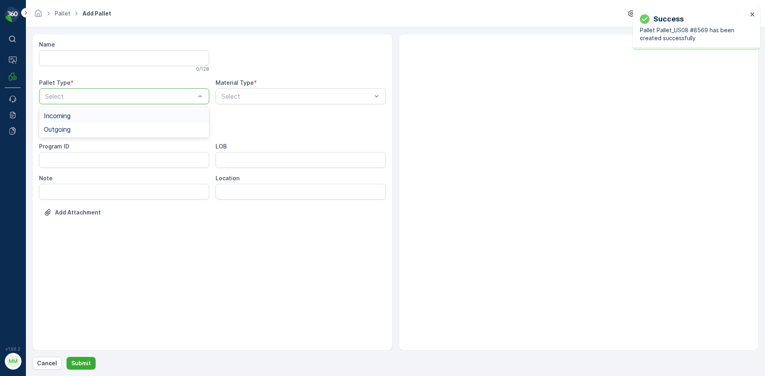
drag, startPoint x: 113, startPoint y: 96, endPoint x: 106, endPoint y: 119, distance: 24.4
click at [103, 128] on div "Outgoing" at bounding box center [124, 129] width 160 height 7
drag, startPoint x: 86, startPoint y: 147, endPoint x: 90, endPoint y: 146, distance: 4.7
click at [86, 147] on div "[PERSON_NAME]" at bounding box center [124, 147] width 160 height 7
click at [265, 100] on div "Select" at bounding box center [300, 96] width 170 height 16
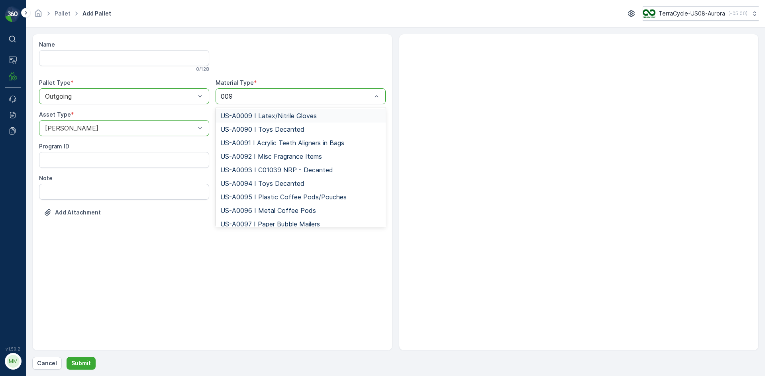
type input "0095"
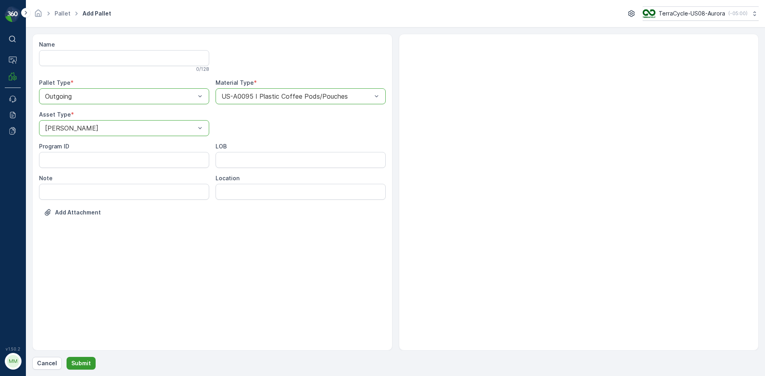
click at [83, 361] on p "Submit" at bounding box center [81, 364] width 20 height 8
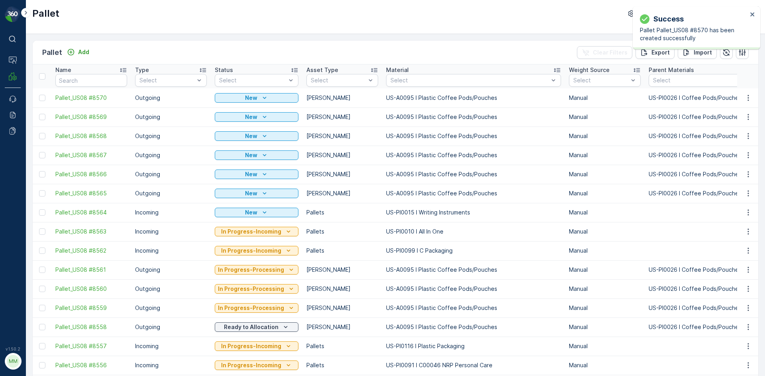
drag, startPoint x: 42, startPoint y: 100, endPoint x: 41, endPoint y: 108, distance: 8.0
click at [42, 99] on div at bounding box center [42, 98] width 6 height 6
click at [39, 95] on input "checkbox" at bounding box center [39, 95] width 0 height 0
click at [41, 117] on div at bounding box center [42, 117] width 6 height 6
click at [39, 114] on input "checkbox" at bounding box center [39, 114] width 0 height 0
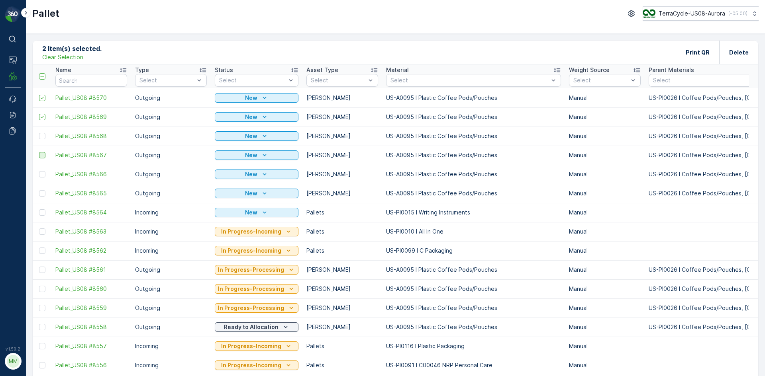
drag, startPoint x: 42, startPoint y: 139, endPoint x: 42, endPoint y: 153, distance: 14.7
click at [42, 138] on div at bounding box center [42, 136] width 6 height 6
click at [39, 133] on input "checkbox" at bounding box center [39, 133] width 0 height 0
click at [42, 155] on div at bounding box center [42, 155] width 6 height 6
click at [39, 152] on input "checkbox" at bounding box center [39, 152] width 0 height 0
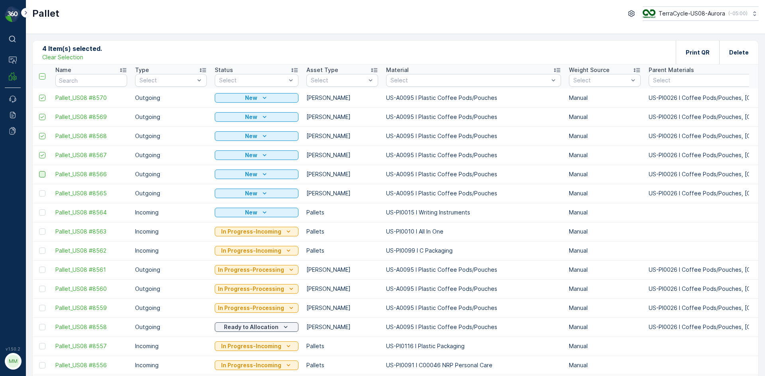
click at [42, 174] on div at bounding box center [42, 174] width 6 height 6
click at [39, 171] on input "checkbox" at bounding box center [39, 171] width 0 height 0
click at [41, 194] on div at bounding box center [42, 193] width 6 height 6
click at [39, 190] on input "checkbox" at bounding box center [39, 190] width 0 height 0
click at [708, 49] on p "Print QR" at bounding box center [697, 53] width 24 height 8
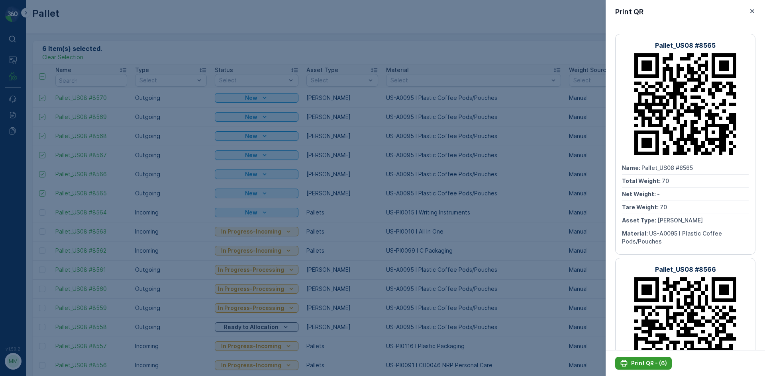
click at [649, 363] on p "Print QR - (6)" at bounding box center [649, 364] width 36 height 8
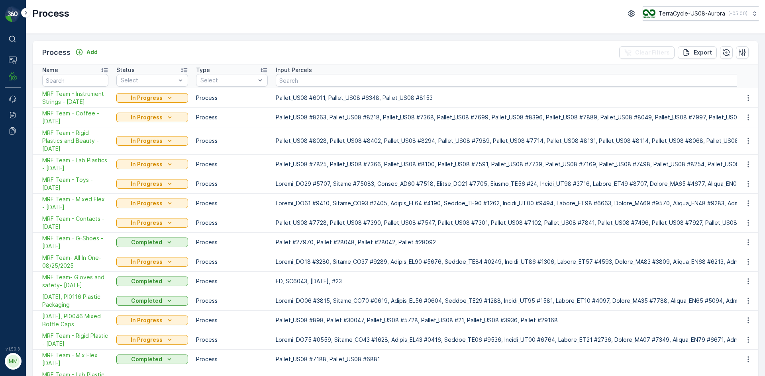
click at [82, 166] on span "MRF Team - Lab Plastics - [DATE]" at bounding box center [75, 165] width 66 height 16
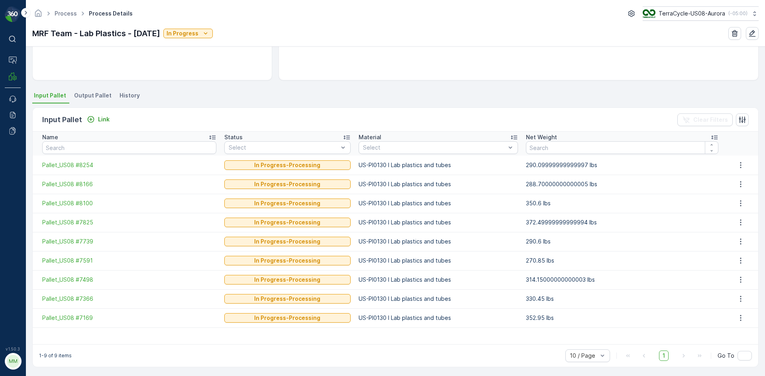
scroll to position [133, 0]
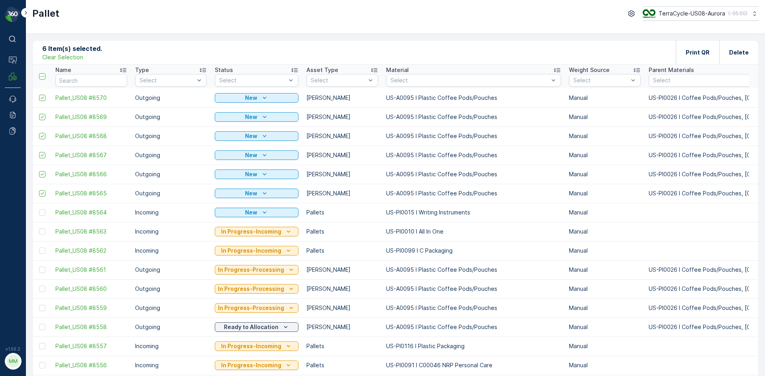
click at [63, 59] on p "Clear Selection" at bounding box center [62, 57] width 41 height 8
click at [84, 50] on p "Add" at bounding box center [83, 52] width 11 height 8
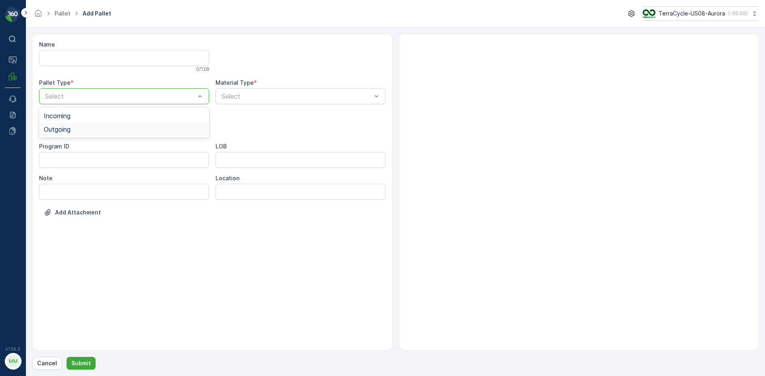
click at [96, 132] on div "Outgoing" at bounding box center [124, 129] width 160 height 7
click at [103, 147] on div "Gaylord" at bounding box center [124, 147] width 160 height 7
click at [120, 132] on div "Gaylord" at bounding box center [124, 128] width 170 height 16
click at [98, 162] on div "Bales" at bounding box center [124, 161] width 160 height 7
type input "9999"
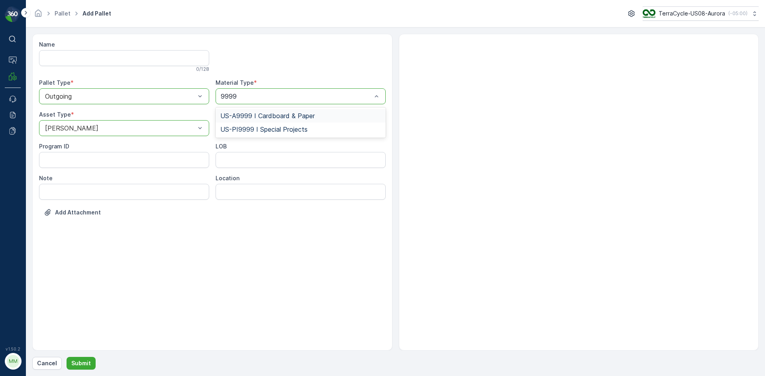
click at [279, 116] on span "US-A9999 I Cardboard & Paper" at bounding box center [267, 115] width 94 height 7
click at [72, 355] on div "Name 0 / 128 Pallet Type * option Outgoing, selected. Outgoing Material Type * …" at bounding box center [395, 202] width 726 height 336
click at [74, 362] on p "Submit" at bounding box center [81, 364] width 20 height 8
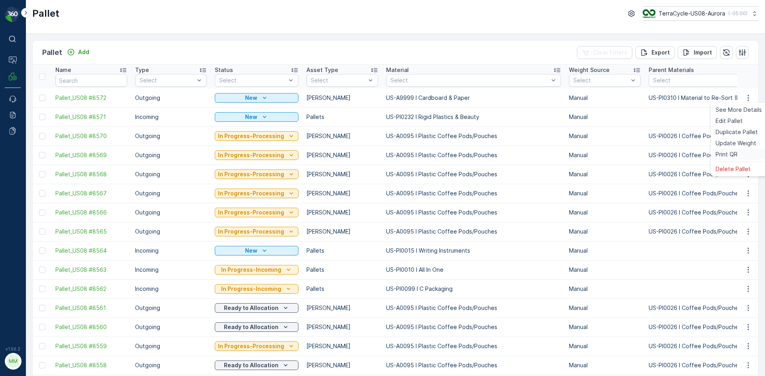
drag, startPoint x: 732, startPoint y: 161, endPoint x: 731, endPoint y: 154, distance: 7.6
click at [731, 154] on ul "See More Details Edit Pallet Duplicate Pallet Update Weight Print QR Delete Pal…" at bounding box center [738, 140] width 56 height 74
click at [731, 154] on span "Print QR" at bounding box center [726, 155] width 22 height 8
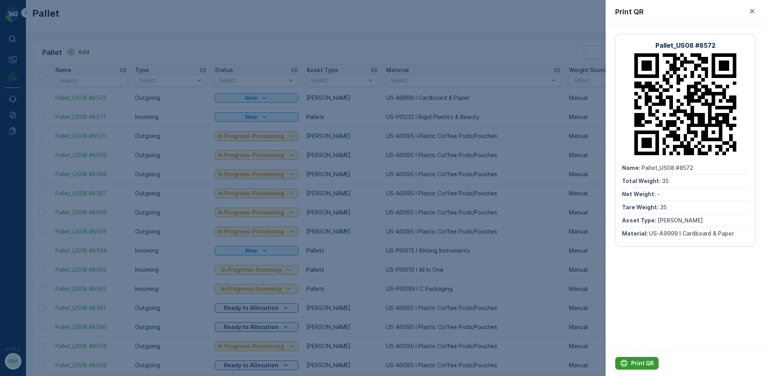
click at [623, 370] on button "Print QR" at bounding box center [636, 363] width 43 height 13
click at [591, 224] on div at bounding box center [382, 188] width 765 height 376
